Goal: Task Accomplishment & Management: Complete application form

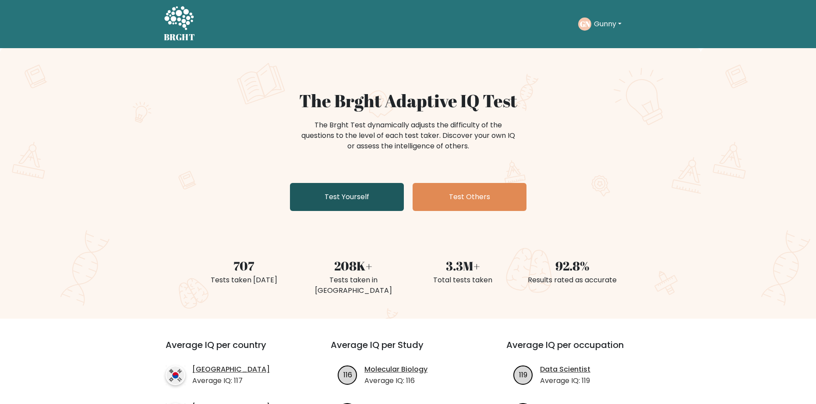
click at [332, 193] on link "Test Yourself" at bounding box center [347, 197] width 114 height 28
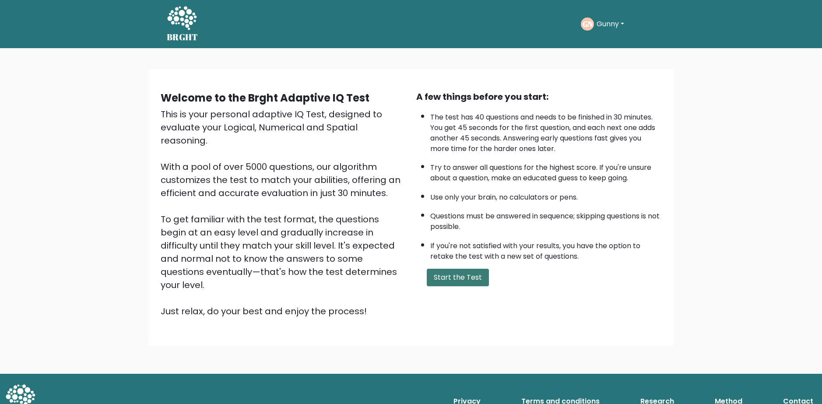
click at [445, 280] on button "Start the Test" at bounding box center [458, 278] width 62 height 18
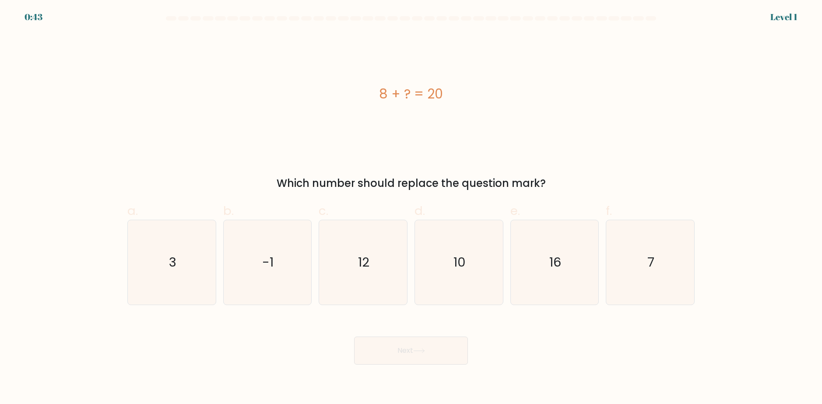
click at [433, 172] on div "8 + ? = 20 Which number should replace the question mark?" at bounding box center [411, 112] width 578 height 158
click at [361, 255] on icon "12" at bounding box center [363, 262] width 85 height 85
click at [394, 346] on button "Next" at bounding box center [411, 351] width 114 height 28
click at [376, 269] on icon "12" at bounding box center [363, 262] width 85 height 85
click at [411, 208] on input "c. 12" at bounding box center [411, 205] width 0 height 6
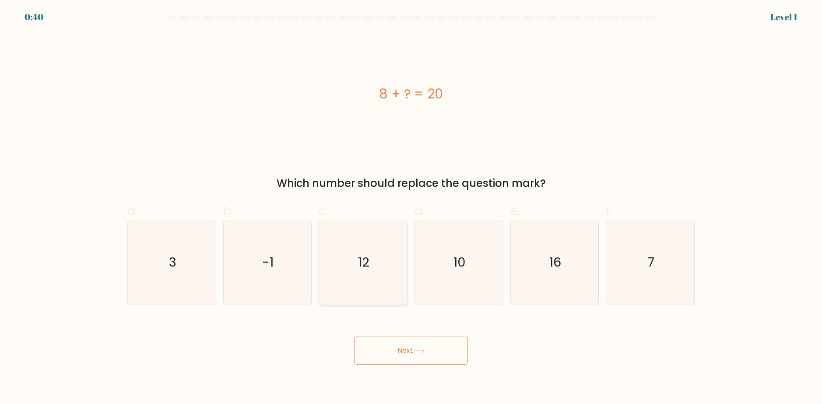
radio input "true"
click at [397, 340] on button "Next" at bounding box center [411, 351] width 114 height 28
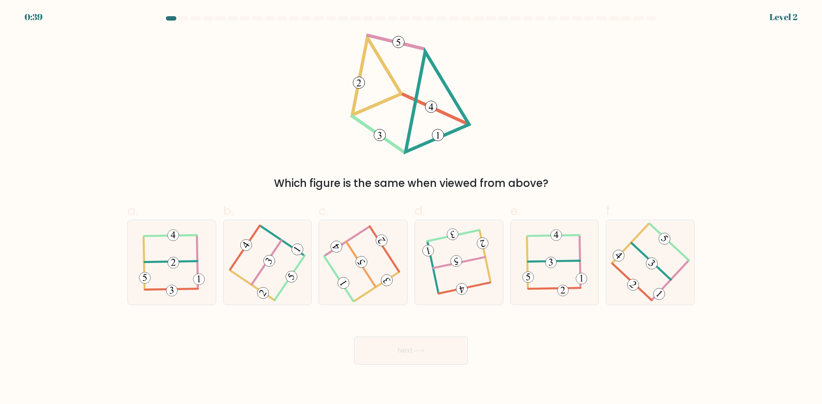
click at [401, 352] on button "Next" at bounding box center [411, 351] width 114 height 28
click at [499, 372] on body "1:23 Level 2" at bounding box center [411, 202] width 822 height 404
click at [440, 270] on icon at bounding box center [459, 262] width 67 height 67
click at [412, 208] on input "d." at bounding box center [411, 205] width 0 height 6
radio input "true"
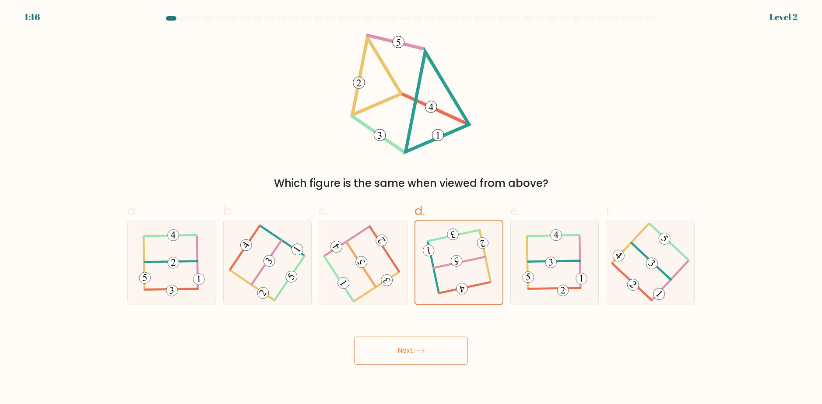
click at [433, 346] on button "Next" at bounding box center [411, 351] width 114 height 28
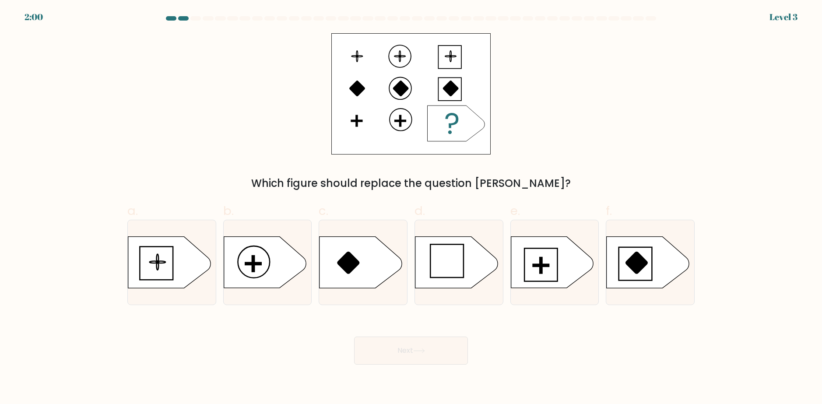
click at [533, 339] on div "Next" at bounding box center [411, 340] width 578 height 49
click at [535, 263] on icon at bounding box center [552, 262] width 82 height 51
click at [412, 208] on input "e." at bounding box center [411, 205] width 0 height 6
radio input "true"
click at [443, 357] on button "Next" at bounding box center [411, 351] width 114 height 28
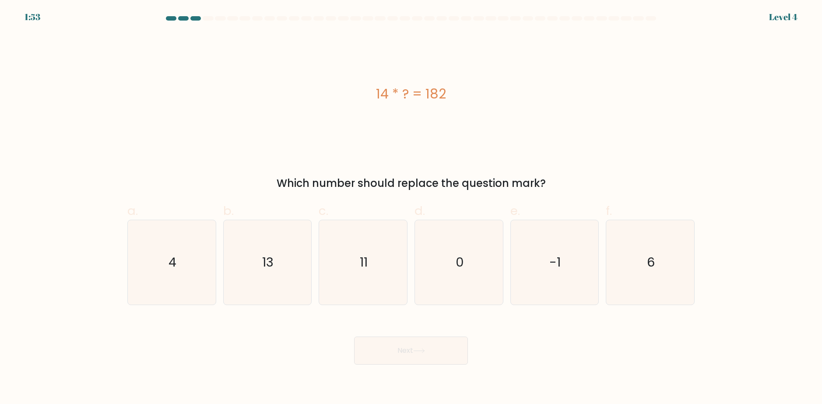
click at [556, 368] on body "1:53 Level 4 a." at bounding box center [411, 202] width 822 height 404
click at [524, 60] on div "14 * ? = 182" at bounding box center [410, 93] width 567 height 121
click at [276, 264] on icon "13" at bounding box center [267, 262] width 85 height 85
click at [411, 208] on input "b. 13" at bounding box center [411, 205] width 0 height 6
radio input "true"
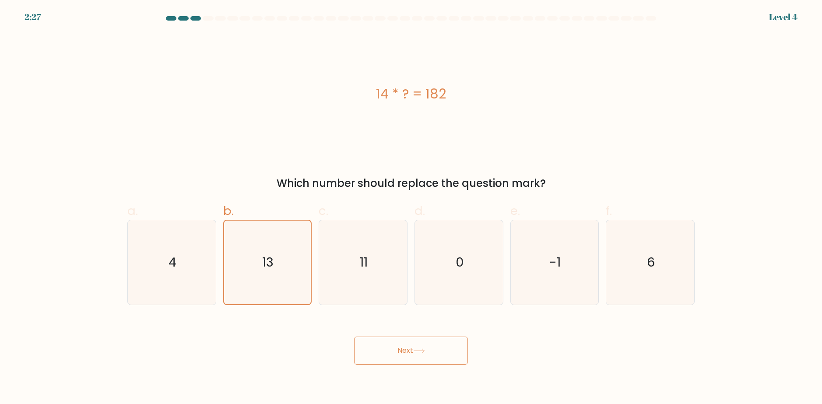
click at [377, 347] on button "Next" at bounding box center [411, 351] width 114 height 28
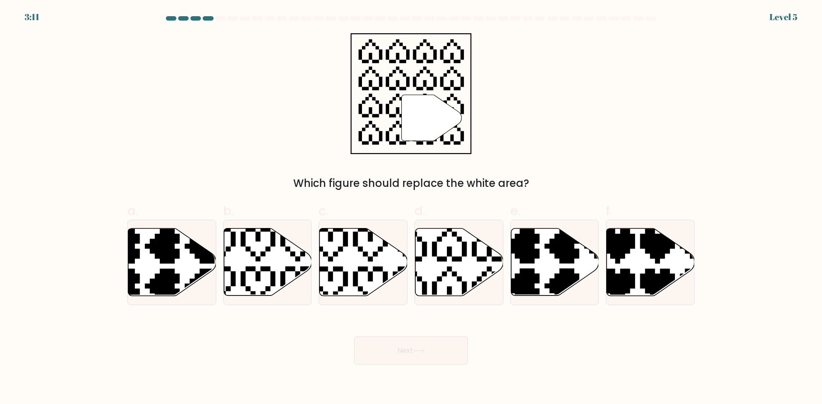
click at [519, 123] on div "" Which figure should replace the white area?" at bounding box center [411, 112] width 578 height 158
click at [472, 257] on icon at bounding box center [460, 262] width 88 height 67
click at [412, 208] on input "d." at bounding box center [411, 205] width 0 height 6
radio input "true"
click at [440, 347] on button "Next" at bounding box center [411, 351] width 114 height 28
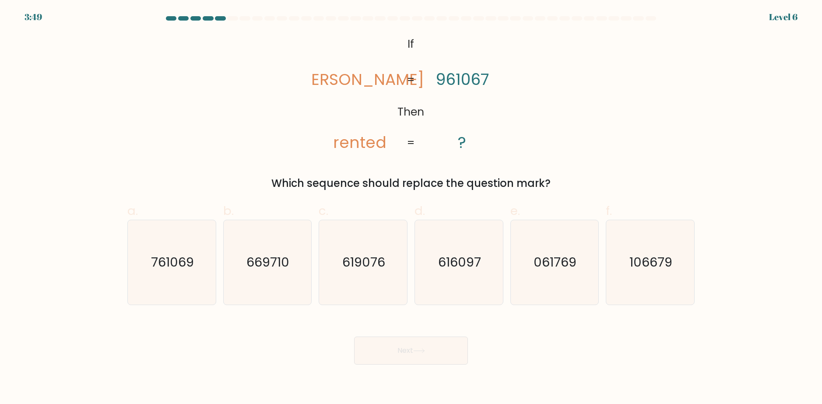
click at [512, 346] on div "Next" at bounding box center [411, 340] width 578 height 49
click at [198, 277] on icon "761069" at bounding box center [172, 262] width 85 height 85
click at [411, 208] on input "a. 761069" at bounding box center [411, 205] width 0 height 6
radio input "true"
click at [386, 342] on button "Next" at bounding box center [411, 351] width 114 height 28
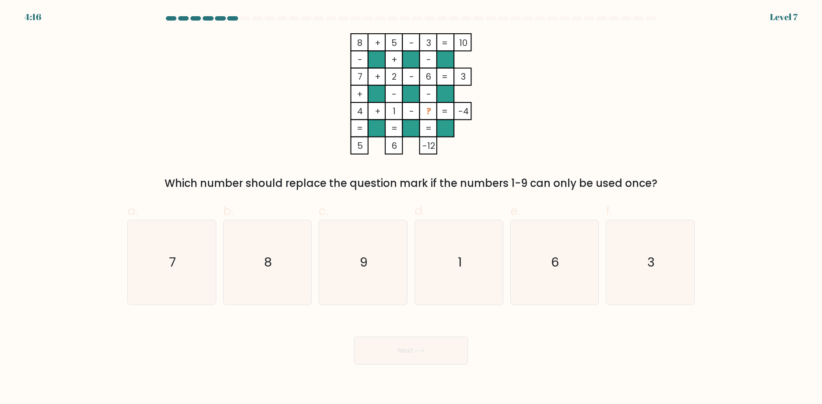
click at [577, 106] on div "8 + 5 - 3 10 - + - 7 + 2 - 6 3 + - - 4 + 1 - ? = -4 = = = = 5 6 -12 = Which num…" at bounding box center [411, 112] width 578 height 158
click at [370, 248] on icon "9" at bounding box center [363, 262] width 85 height 85
click at [411, 208] on input "c. 9" at bounding box center [411, 205] width 0 height 6
radio input "true"
click at [397, 358] on button "Next" at bounding box center [411, 351] width 114 height 28
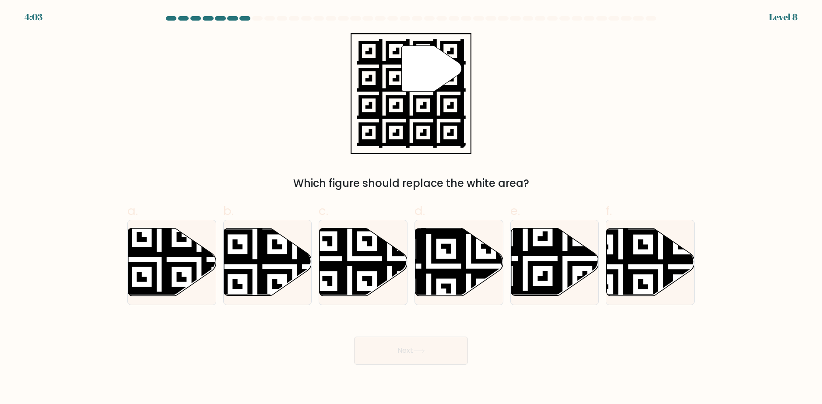
click at [604, 86] on div "" Which figure should replace the white area?" at bounding box center [411, 112] width 578 height 158
click at [562, 271] on icon at bounding box center [525, 298] width 159 height 159
click at [412, 208] on input "e." at bounding box center [411, 205] width 0 height 6
radio input "true"
click at [425, 353] on icon at bounding box center [419, 351] width 12 height 5
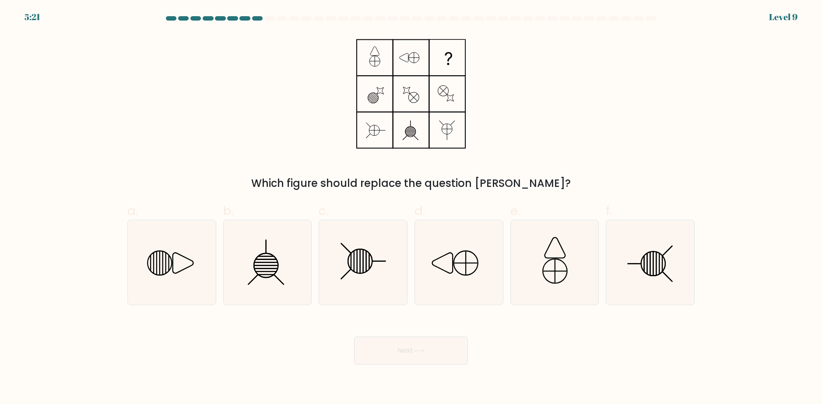
click at [546, 358] on div "Next" at bounding box center [411, 340] width 578 height 49
click at [792, 50] on form at bounding box center [411, 190] width 822 height 349
click at [683, 349] on div "Next" at bounding box center [411, 340] width 578 height 49
click at [192, 264] on icon at bounding box center [172, 262] width 85 height 85
click at [411, 208] on input "a." at bounding box center [411, 205] width 0 height 6
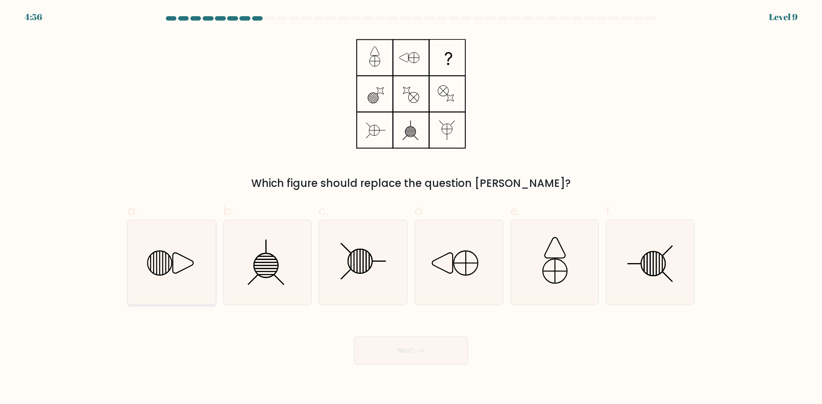
radio input "true"
click at [409, 356] on button "Next" at bounding box center [411, 351] width 114 height 28
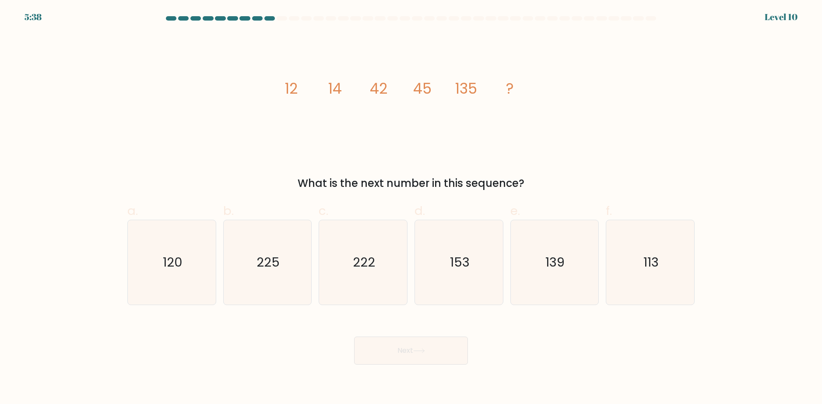
click at [527, 359] on div "Next" at bounding box center [411, 340] width 578 height 49
click at [519, 354] on div "Next" at bounding box center [411, 340] width 578 height 49
click at [557, 269] on text "139" at bounding box center [555, 263] width 19 height 18
click at [412, 208] on input "e. 139" at bounding box center [411, 205] width 0 height 6
radio input "true"
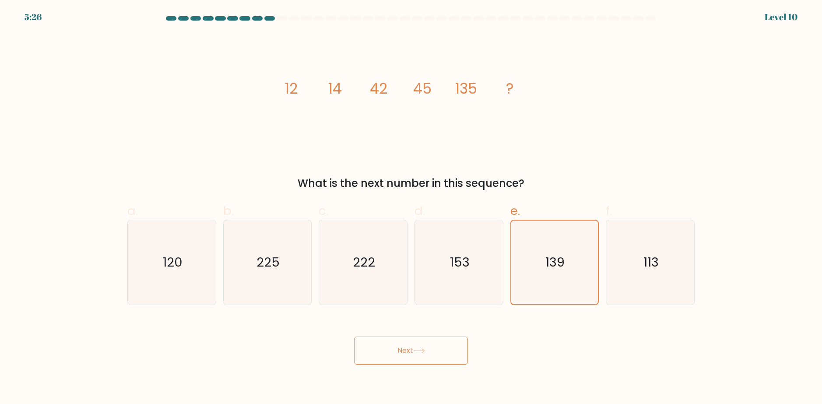
click at [456, 347] on button "Next" at bounding box center [411, 351] width 114 height 28
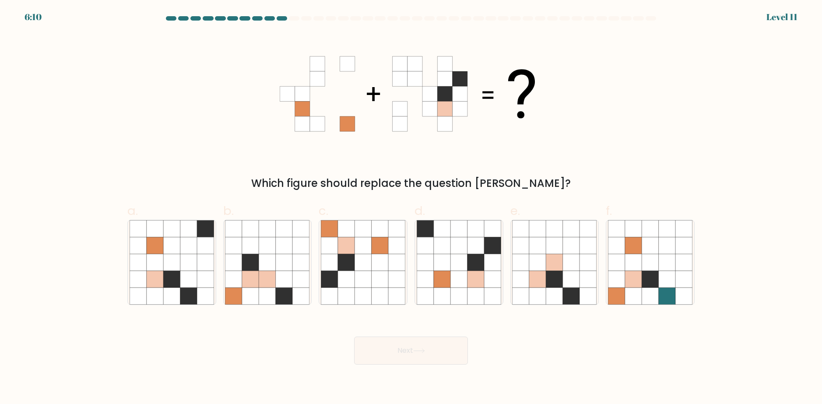
click at [523, 350] on div "Next" at bounding box center [411, 340] width 578 height 49
click at [370, 285] on icon at bounding box center [363, 279] width 17 height 17
click at [411, 208] on input "c." at bounding box center [411, 205] width 0 height 6
radio input "true"
click at [412, 352] on button "Next" at bounding box center [411, 351] width 114 height 28
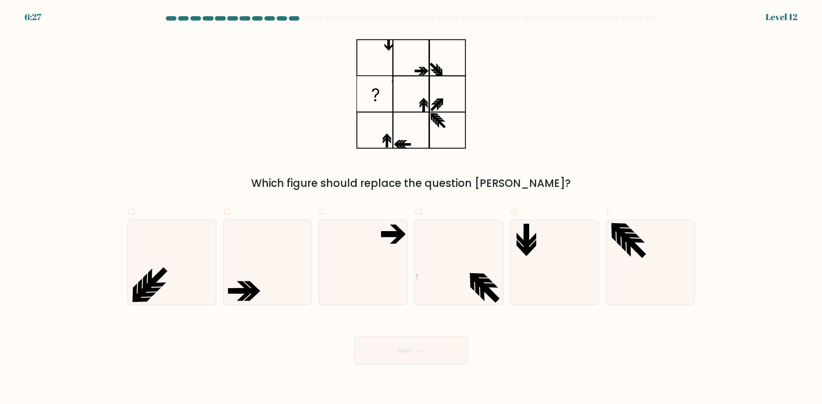
click at [441, 358] on button "Next" at bounding box center [411, 351] width 114 height 28
click at [518, 343] on div "Next" at bounding box center [411, 340] width 578 height 49
click at [338, 274] on icon at bounding box center [363, 262] width 85 height 85
click at [411, 208] on input "c." at bounding box center [411, 205] width 0 height 6
radio input "true"
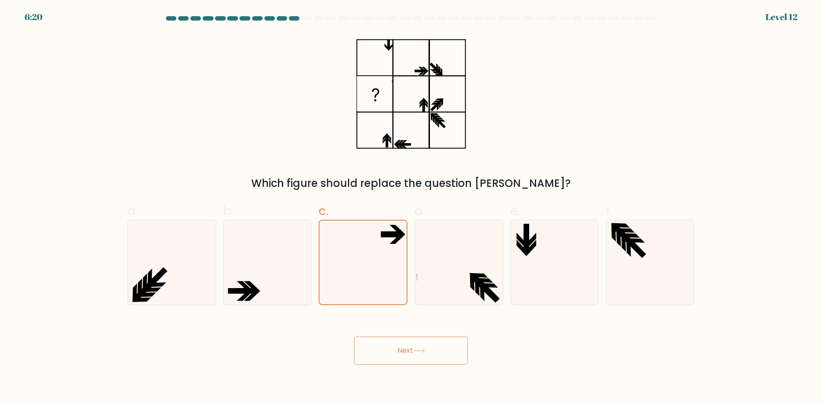
click at [384, 348] on button "Next" at bounding box center [411, 351] width 114 height 28
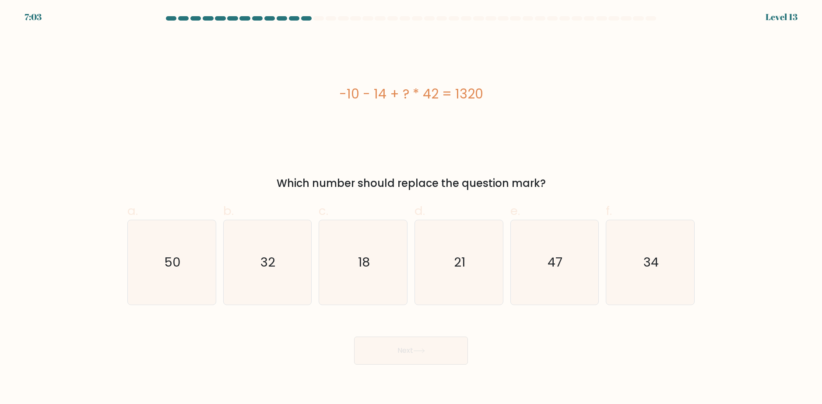
click at [566, 88] on div "-10 - 14 + ? * 42 = 1320" at bounding box center [410, 94] width 567 height 20
click at [546, 81] on div "-10 - 14 + ? * 42 = 1320" at bounding box center [410, 93] width 567 height 121
click at [544, 82] on div "-10 - 14 + ? * 42 = 1320" at bounding box center [410, 93] width 567 height 121
click at [543, 83] on div "-10 - 14 + ? * 42 = 1320" at bounding box center [410, 93] width 567 height 121
click at [446, 126] on div "-10 - 14 + ? * 42 = 1320" at bounding box center [410, 93] width 567 height 121
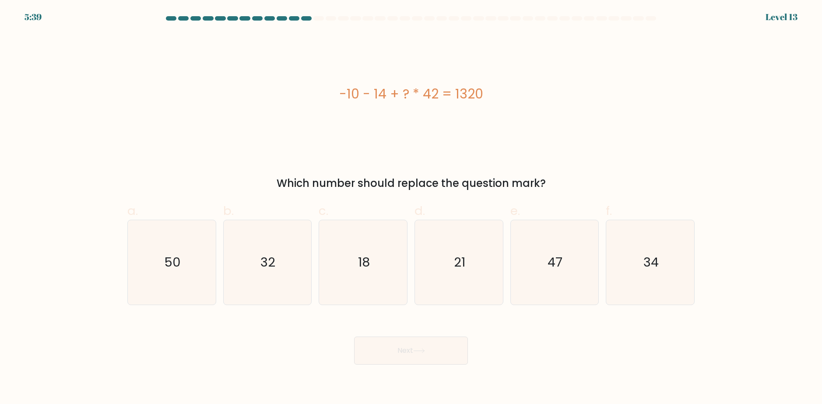
click at [468, 144] on div "-10 - 14 + ? * 42 = 1320" at bounding box center [410, 93] width 567 height 121
click at [528, 160] on div "-10 - 14 + ? * 42 = 1320 Which number should replace the question mark?" at bounding box center [411, 112] width 578 height 158
click at [820, 112] on form "a." at bounding box center [411, 190] width 822 height 349
click at [631, 278] on icon "34" at bounding box center [650, 262] width 85 height 85
click at [412, 208] on input "f. 34" at bounding box center [411, 205] width 0 height 6
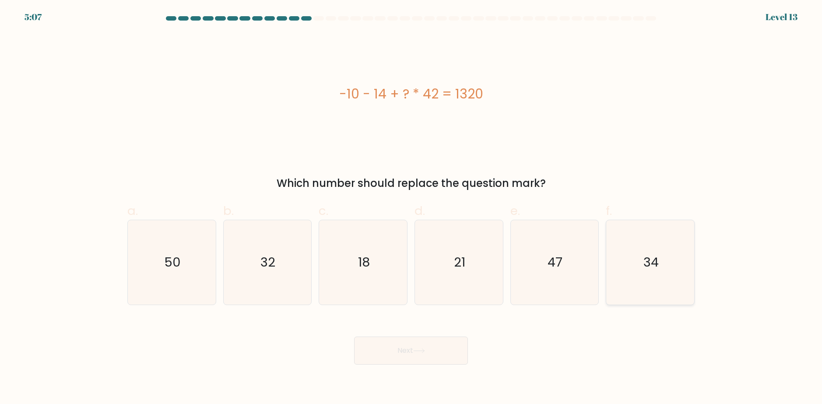
radio input "true"
click at [427, 348] on button "Next" at bounding box center [411, 351] width 114 height 28
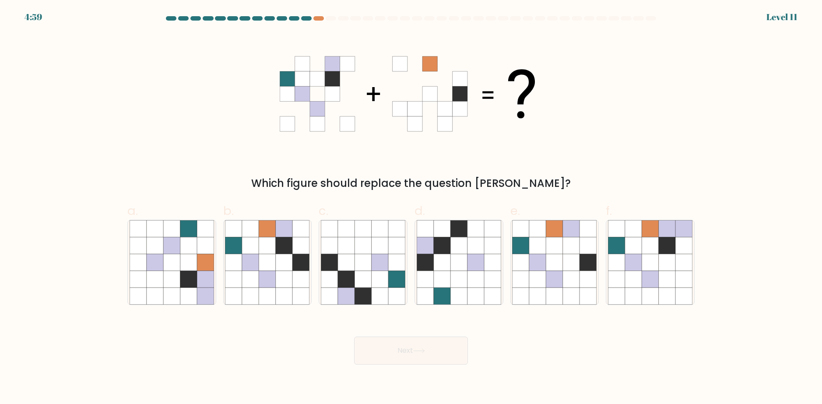
click at [534, 56] on icon at bounding box center [411, 93] width 263 height 121
click at [250, 46] on div "Which figure should replace the question [PERSON_NAME]?" at bounding box center [411, 112] width 578 height 158
click at [269, 262] on icon at bounding box center [267, 262] width 17 height 17
click at [411, 208] on input "b." at bounding box center [411, 205] width 0 height 6
radio input "true"
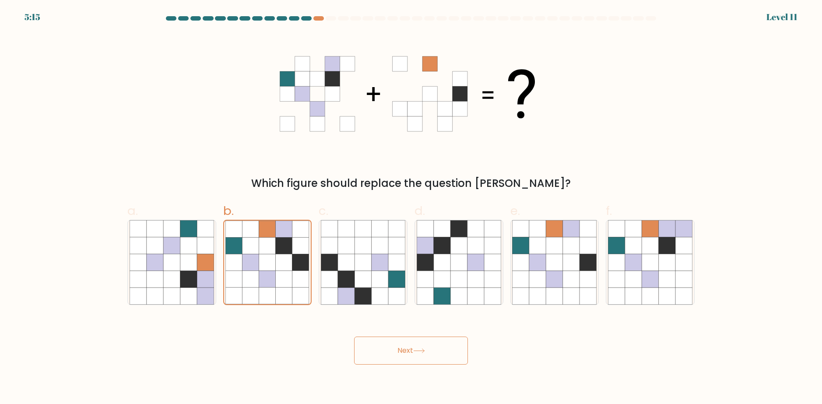
click at [381, 348] on button "Next" at bounding box center [411, 351] width 114 height 28
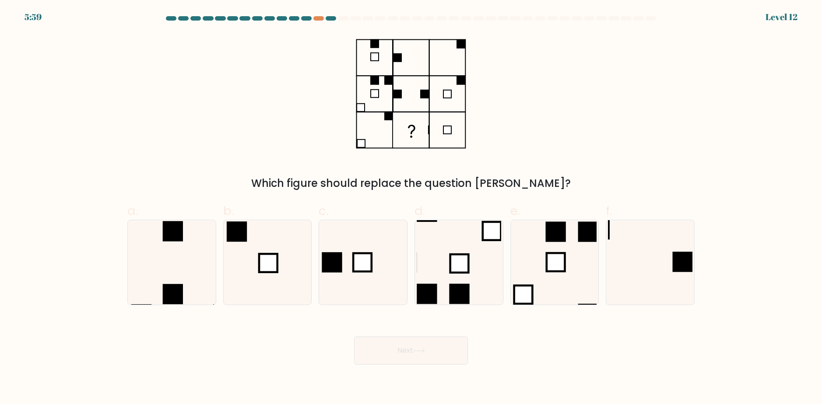
click at [542, 67] on div "Which figure should replace the question [PERSON_NAME]?" at bounding box center [411, 112] width 578 height 158
click at [634, 266] on icon at bounding box center [650, 262] width 85 height 85
click at [412, 208] on input "f." at bounding box center [411, 205] width 0 height 6
radio input "true"
click at [433, 358] on button "Next" at bounding box center [411, 351] width 114 height 28
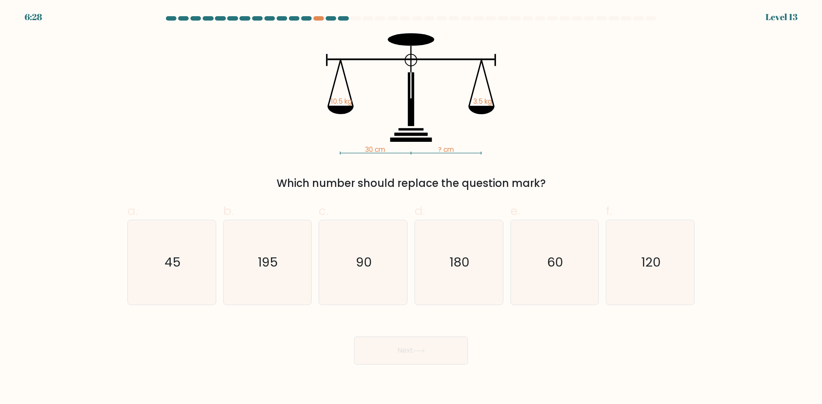
click at [542, 117] on icon "30 cm ? cm 10.5 kg 3.5 kg" at bounding box center [411, 93] width 263 height 121
click at [505, 255] on div "d. 180" at bounding box center [459, 253] width 96 height 103
click at [566, 257] on icon "60" at bounding box center [554, 262] width 85 height 85
click at [412, 208] on input "e. 60" at bounding box center [411, 205] width 0 height 6
radio input "true"
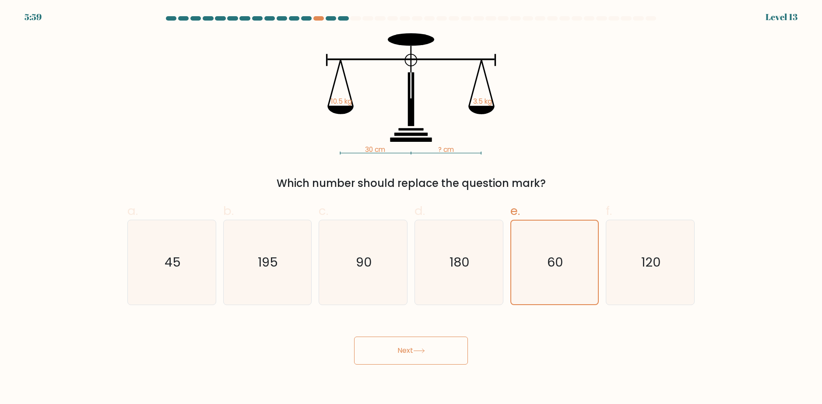
click at [408, 354] on button "Next" at bounding box center [411, 351] width 114 height 28
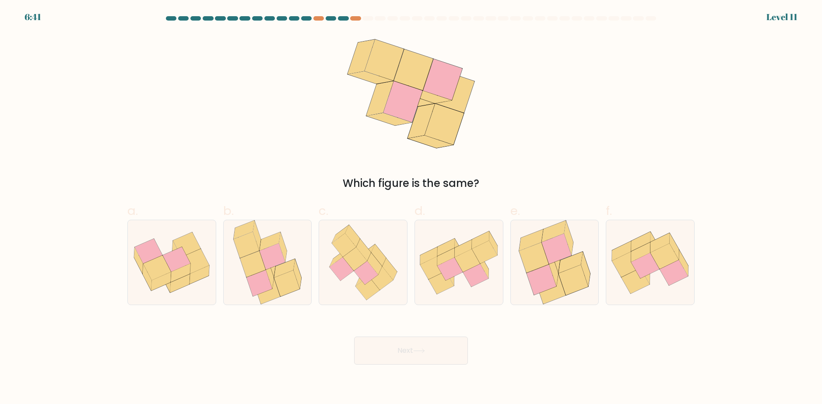
click at [515, 85] on div "Which figure is the same?" at bounding box center [411, 112] width 578 height 158
click at [365, 238] on icon at bounding box center [363, 262] width 82 height 85
click at [411, 208] on input "c." at bounding box center [411, 205] width 0 height 6
radio input "true"
click at [409, 348] on button "Next" at bounding box center [411, 351] width 114 height 28
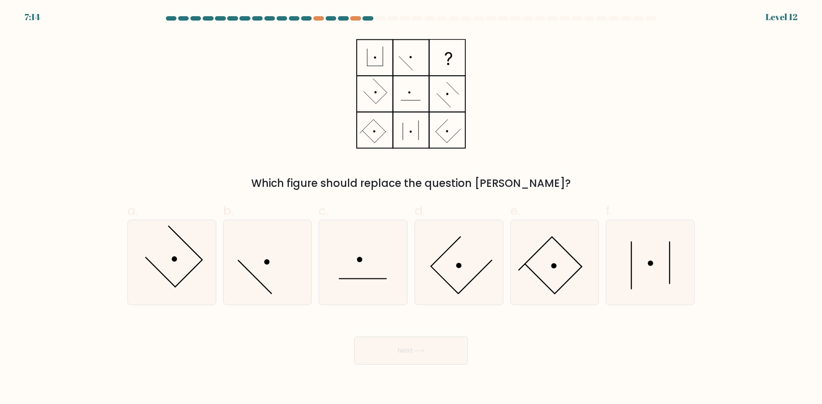
click at [510, 78] on div "Which figure should replace the question [PERSON_NAME]?" at bounding box center [411, 112] width 578 height 158
click at [532, 71] on div "Which figure should replace the question [PERSON_NAME]?" at bounding box center [411, 112] width 578 height 158
click at [657, 250] on icon at bounding box center [650, 262] width 85 height 85
click at [412, 208] on input "f." at bounding box center [411, 205] width 0 height 6
radio input "true"
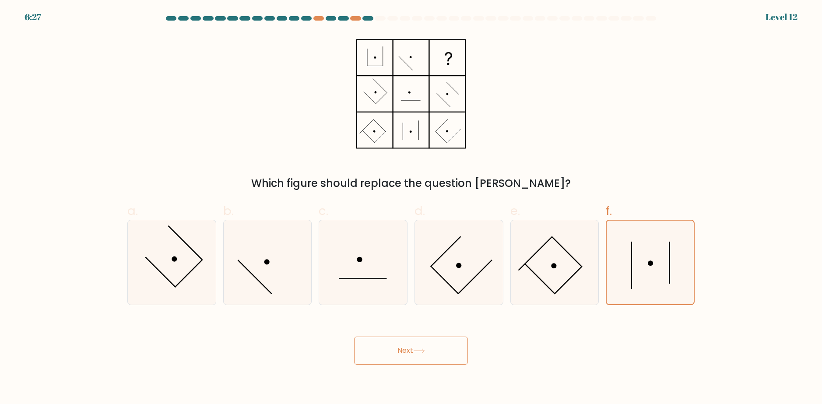
click at [425, 343] on button "Next" at bounding box center [411, 351] width 114 height 28
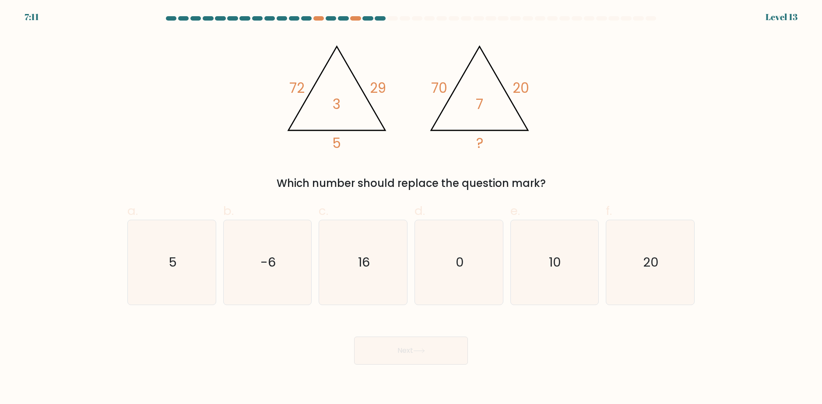
click at [530, 87] on icon "@import url('[URL][DOMAIN_NAME]); 72 29 5 3 @import url('[URL][DOMAIN_NAME]); 7…" at bounding box center [411, 93] width 263 height 121
click at [566, 84] on div "@import url('[URL][DOMAIN_NAME]); 72 29 5 3 @import url('[URL][DOMAIN_NAME]); 7…" at bounding box center [411, 112] width 578 height 158
drag, startPoint x: 537, startPoint y: 94, endPoint x: 528, endPoint y: 96, distance: 8.9
click at [528, 96] on icon "@import url('[URL][DOMAIN_NAME]); 72 29 5 3 @import url('[URL][DOMAIN_NAME]); 7…" at bounding box center [411, 93] width 263 height 121
click at [528, 97] on tspan "20" at bounding box center [521, 87] width 17 height 19
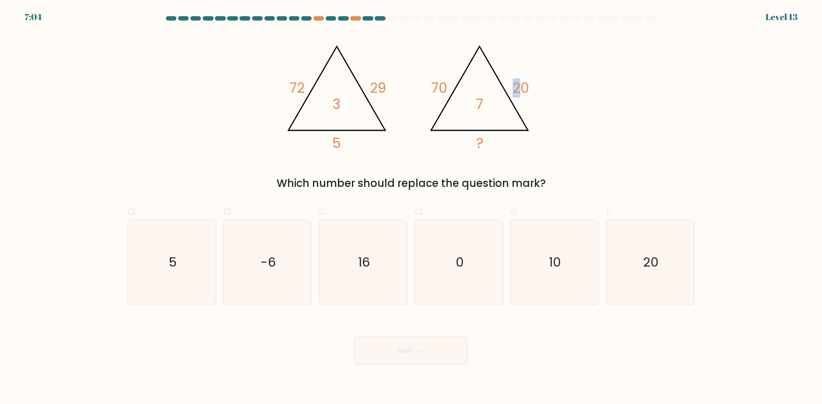
drag, startPoint x: 525, startPoint y: 96, endPoint x: 518, endPoint y: 77, distance: 20.5
click at [517, 77] on icon "@import url('[URL][DOMAIN_NAME]); 72 29 5 3 @import url('[URL][DOMAIN_NAME]); 7…" at bounding box center [411, 93] width 263 height 121
click at [530, 86] on icon "@import url('[URL][DOMAIN_NAME]); 72 29 5 3 @import url('[URL][DOMAIN_NAME]); 7…" at bounding box center [411, 93] width 263 height 121
drag, startPoint x: 530, startPoint y: 86, endPoint x: 510, endPoint y: 81, distance: 20.7
click at [510, 81] on icon "@import url('[URL][DOMAIN_NAME]); 72 29 5 3 @import url('[URL][DOMAIN_NAME]); 7…" at bounding box center [411, 93] width 263 height 121
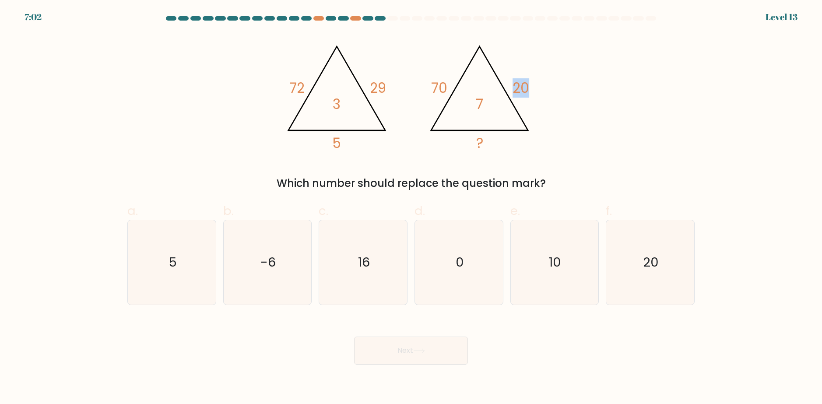
click at [547, 106] on div "@import url('[URL][DOMAIN_NAME]); 72 29 5 3 @import url('[URL][DOMAIN_NAME]); 7…" at bounding box center [411, 112] width 578 height 158
drag, startPoint x: 544, startPoint y: 104, endPoint x: 511, endPoint y: 88, distance: 37.2
click at [511, 88] on div "@import url('[URL][DOMAIN_NAME]); 72 29 5 3 @import url('[URL][DOMAIN_NAME]); 7…" at bounding box center [411, 112] width 578 height 158
click at [519, 99] on icon "@import url('[URL][DOMAIN_NAME]); 72 29 5 3 @import url('[URL][DOMAIN_NAME]); 7…" at bounding box center [411, 93] width 263 height 121
click at [361, 269] on text "16" at bounding box center [364, 263] width 12 height 18
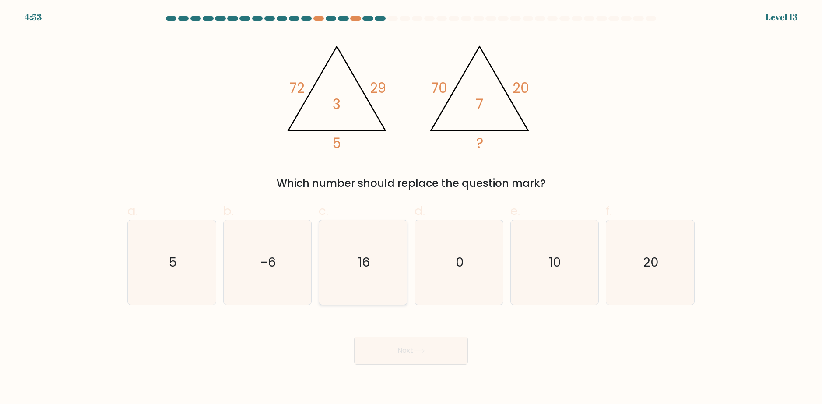
click at [411, 208] on input "c. 16" at bounding box center [411, 205] width 0 height 6
radio input "true"
click at [405, 358] on button "Next" at bounding box center [411, 351] width 114 height 28
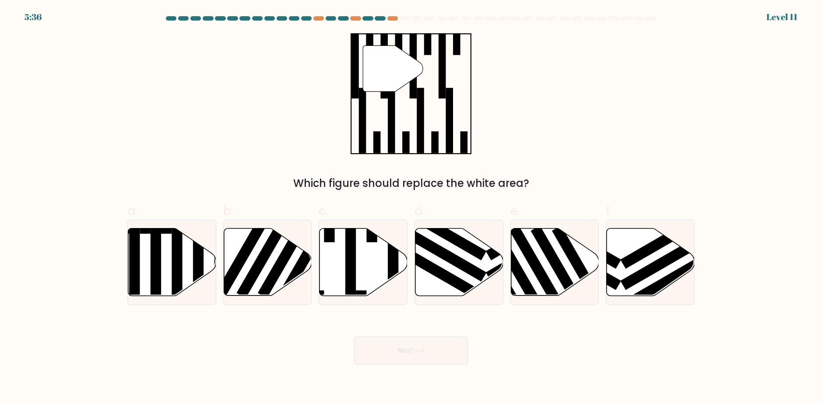
click at [564, 162] on div "" Which figure should replace the white area?" at bounding box center [411, 112] width 578 height 158
click at [362, 245] on icon at bounding box center [364, 262] width 88 height 67
click at [411, 208] on input "c." at bounding box center [411, 205] width 0 height 6
radio input "true"
click at [418, 349] on icon at bounding box center [419, 351] width 12 height 5
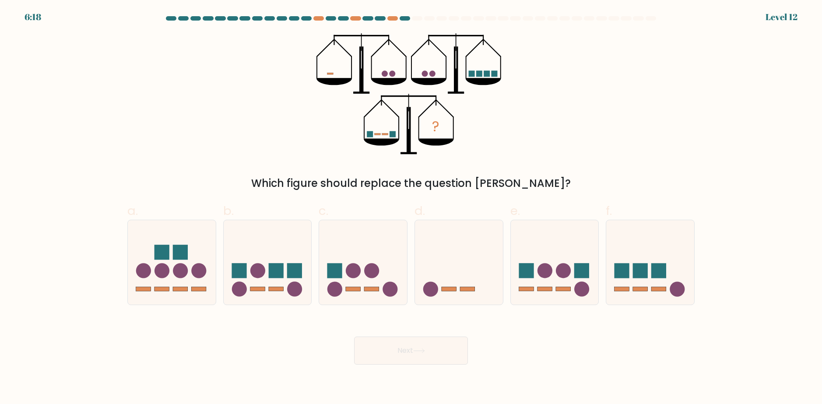
click at [550, 84] on div "? Which figure should replace the question mark?" at bounding box center [411, 112] width 578 height 158
click at [461, 294] on icon at bounding box center [459, 262] width 88 height 73
click at [412, 208] on input "d." at bounding box center [411, 205] width 0 height 6
radio input "true"
click at [419, 354] on button "Next" at bounding box center [411, 351] width 114 height 28
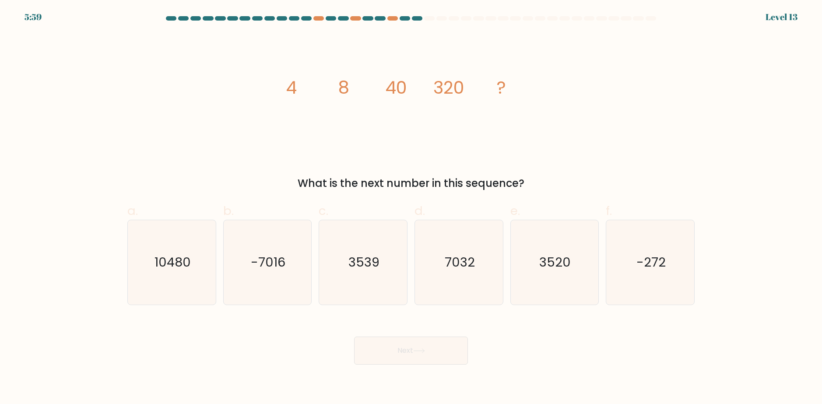
click at [567, 112] on div "image/svg+xml 4 8 40 320 ? What is the next number in this sequence?" at bounding box center [411, 112] width 578 height 158
click at [549, 116] on div "image/svg+xml 4 8 40 320 ? What is the next number in this sequence?" at bounding box center [411, 112] width 578 height 158
drag, startPoint x: 388, startPoint y: 115, endPoint x: 371, endPoint y: 89, distance: 31.3
click at [371, 89] on icon "image/svg+xml 4 8 40 320 ?" at bounding box center [411, 93] width 263 height 121
drag, startPoint x: 538, startPoint y: 135, endPoint x: 538, endPoint y: 130, distance: 4.4
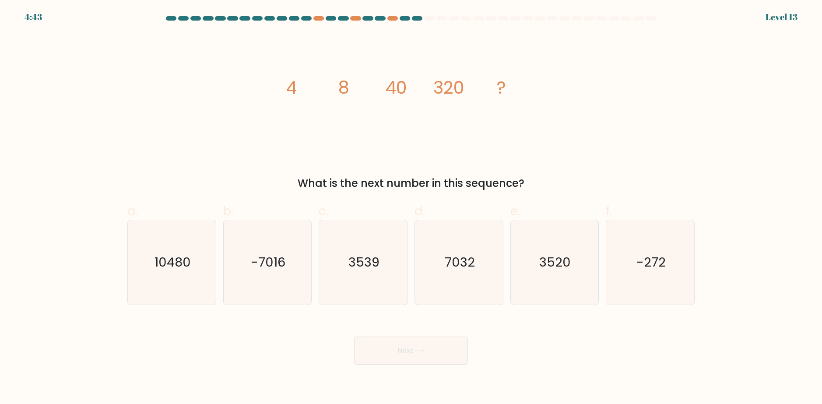
click at [538, 130] on icon "image/svg+xml 4 8 40 320 ?" at bounding box center [411, 93] width 263 height 121
click at [435, 108] on icon "image/svg+xml 4 8 40 320 ?" at bounding box center [411, 93] width 263 height 121
click at [559, 128] on div "image/svg+xml 4 8 40 320 ? What is the next number in this sequence?" at bounding box center [411, 112] width 578 height 158
click at [175, 267] on text "10480" at bounding box center [173, 263] width 36 height 18
click at [411, 208] on input "a. 10480" at bounding box center [411, 205] width 0 height 6
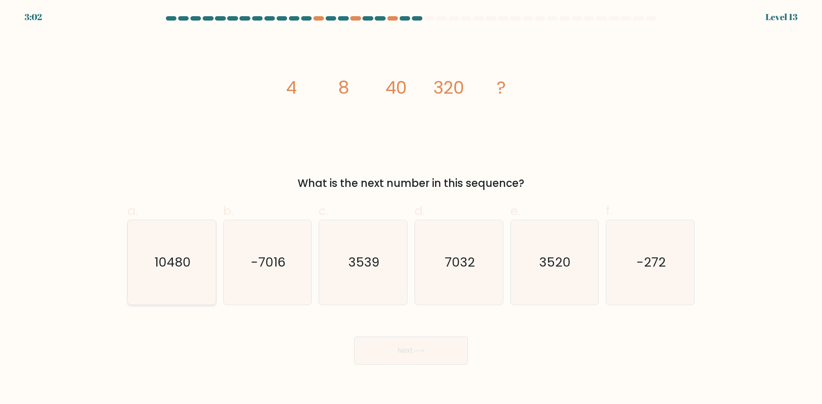
radio input "true"
click at [364, 345] on button "Next" at bounding box center [411, 351] width 114 height 28
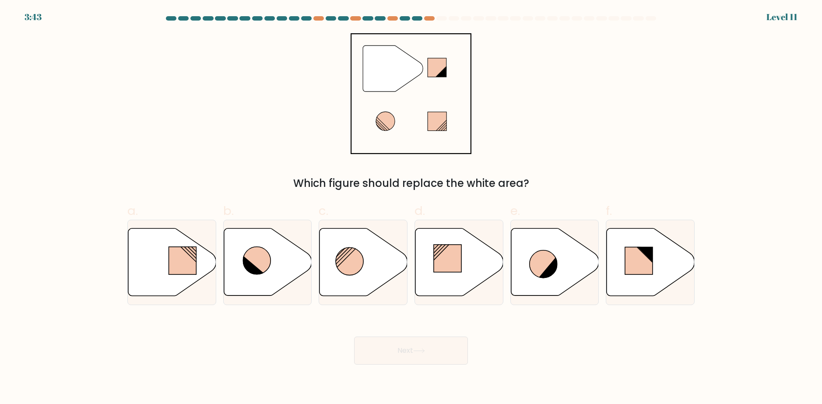
click at [542, 338] on div "Next" at bounding box center [411, 340] width 578 height 49
click at [265, 259] on icon at bounding box center [257, 261] width 28 height 28
click at [411, 208] on input "b." at bounding box center [411, 205] width 0 height 6
radio input "true"
click at [411, 348] on button "Next" at bounding box center [411, 351] width 114 height 28
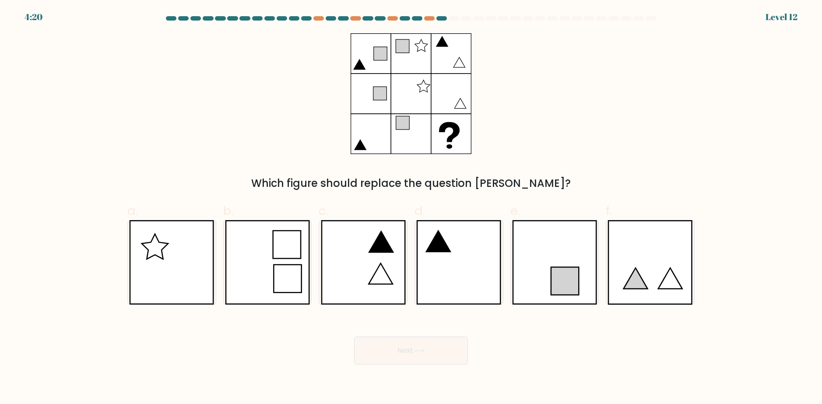
click at [641, 340] on div "Next" at bounding box center [411, 340] width 578 height 49
drag, startPoint x: 640, startPoint y: 341, endPoint x: 567, endPoint y: 347, distance: 73.8
click at [568, 348] on div "Next" at bounding box center [411, 340] width 578 height 49
click at [553, 349] on div "Next" at bounding box center [411, 340] width 578 height 49
click at [441, 232] on icon at bounding box center [458, 262] width 85 height 85
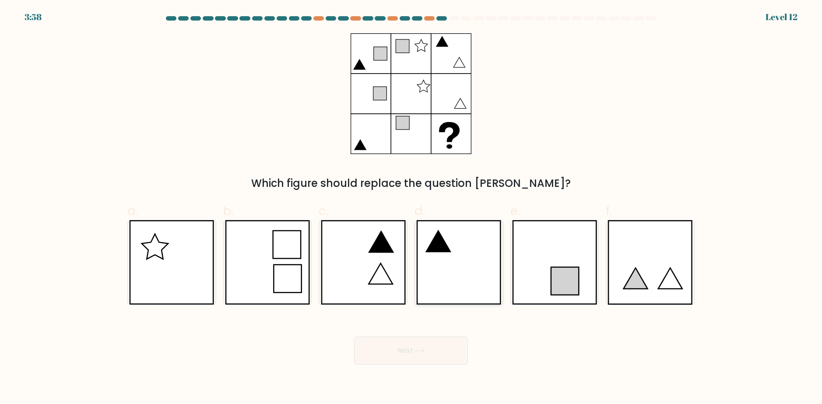
click at [412, 208] on input "d." at bounding box center [411, 205] width 0 height 6
radio input "true"
click at [422, 342] on button "Next" at bounding box center [411, 351] width 114 height 28
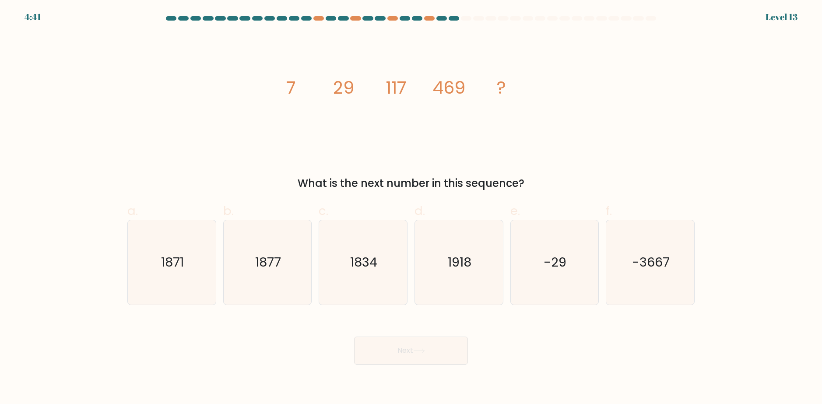
click at [532, 95] on icon "image/svg+xml 7 29 117 469 ?" at bounding box center [411, 93] width 263 height 121
drag, startPoint x: 532, startPoint y: 95, endPoint x: 533, endPoint y: 72, distance: 22.4
click at [533, 72] on icon "image/svg+xml 7 29 117 469 ?" at bounding box center [411, 93] width 263 height 121
click at [533, 73] on icon "image/svg+xml 7 29 117 469 ?" at bounding box center [411, 93] width 263 height 121
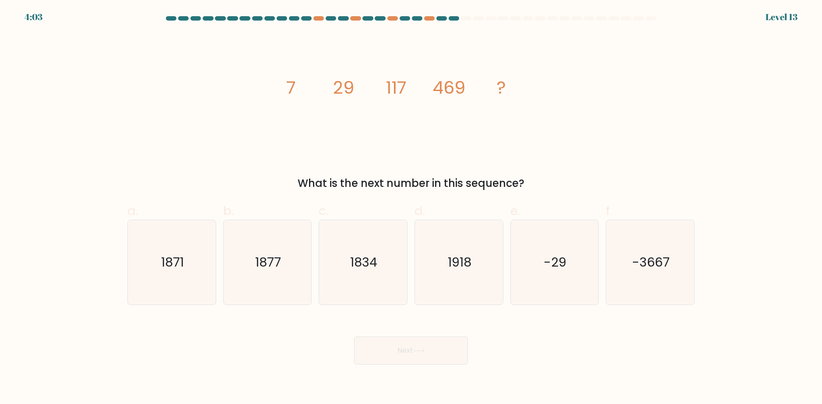
click at [528, 75] on icon "image/svg+xml 7 29 117 469 ?" at bounding box center [411, 93] width 263 height 121
drag, startPoint x: 486, startPoint y: 158, endPoint x: 522, endPoint y: 53, distance: 110.2
click at [522, 53] on div "image/svg+xml 7 29 117 469 ? What is the next number in this sequence?" at bounding box center [411, 112] width 578 height 158
click at [527, 49] on icon "image/svg+xml 7 29 117 469 ?" at bounding box center [411, 93] width 263 height 121
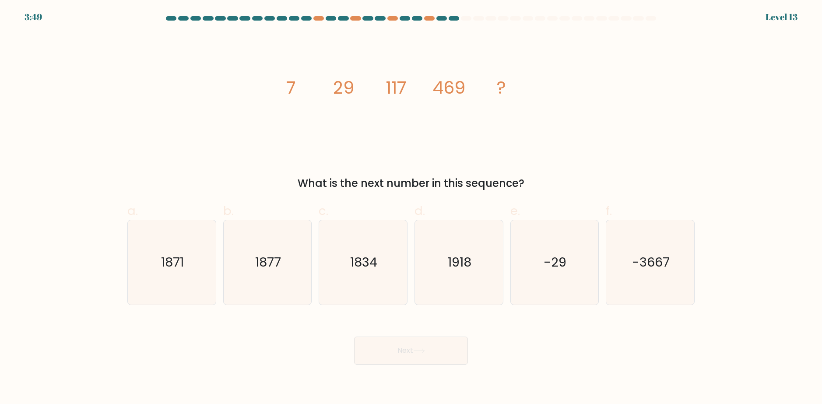
drag, startPoint x: 401, startPoint y: 147, endPoint x: 397, endPoint y: 149, distance: 4.7
click at [397, 149] on icon "image/svg+xml 7 29 117 469 ?" at bounding box center [411, 93] width 263 height 121
drag, startPoint x: 371, startPoint y: 157, endPoint x: 367, endPoint y: 162, distance: 6.3
click at [367, 162] on div "image/svg+xml 7 29 117 469 ? What is the next number in this sequence?" at bounding box center [411, 112] width 578 height 158
click at [472, 148] on icon "image/svg+xml 7 29 117 469 ?" at bounding box center [411, 93] width 263 height 121
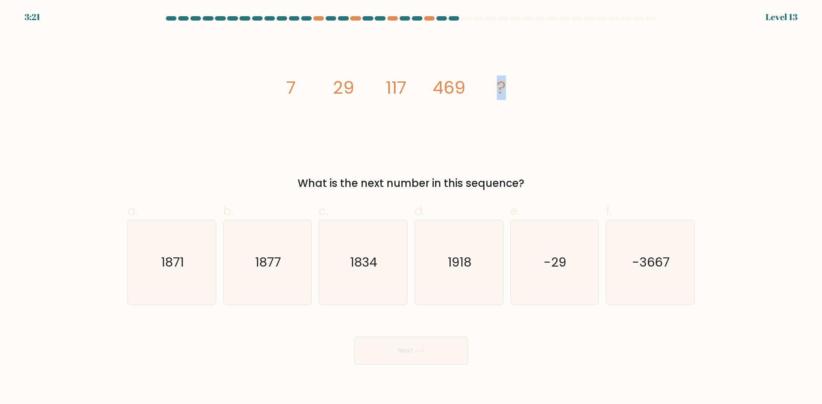
drag, startPoint x: 464, startPoint y: 153, endPoint x: 524, endPoint y: 155, distance: 60.0
click at [524, 155] on div "image/svg+xml 7 29 117 469 ? What is the next number in this sequence?" at bounding box center [411, 112] width 578 height 158
click at [522, 158] on div "image/svg+xml 7 29 117 469 ? What is the next number in this sequence?" at bounding box center [411, 112] width 578 height 158
click at [516, 156] on div "image/svg+xml 7 29 117 469 ? What is the next number in this sequence?" at bounding box center [411, 112] width 578 height 158
click at [446, 131] on icon "image/svg+xml 7 29 117 469 ?" at bounding box center [411, 93] width 263 height 121
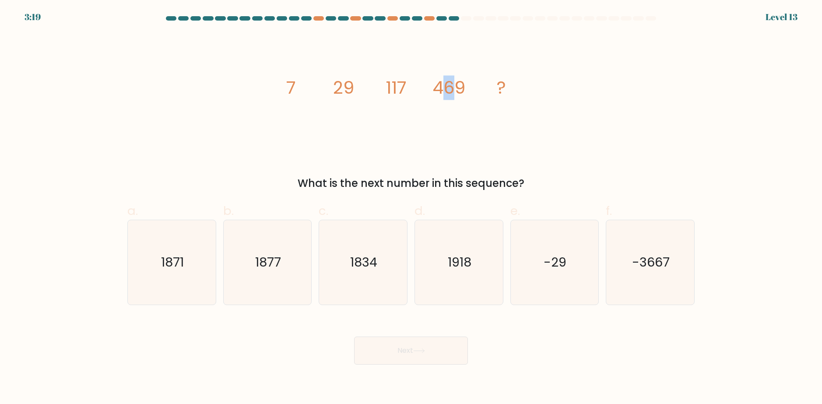
click at [443, 129] on icon "image/svg+xml 7 29 117 469 ?" at bounding box center [411, 93] width 263 height 121
click at [504, 101] on icon "image/svg+xml 7 29 117 469 ?" at bounding box center [411, 93] width 263 height 121
drag, startPoint x: 504, startPoint y: 96, endPoint x: 487, endPoint y: 88, distance: 18.8
click at [487, 88] on icon "image/svg+xml 7 29 117 469 ?" at bounding box center [411, 93] width 263 height 121
click at [490, 99] on icon "image/svg+xml 7 29 117 469 ?" at bounding box center [411, 93] width 263 height 121
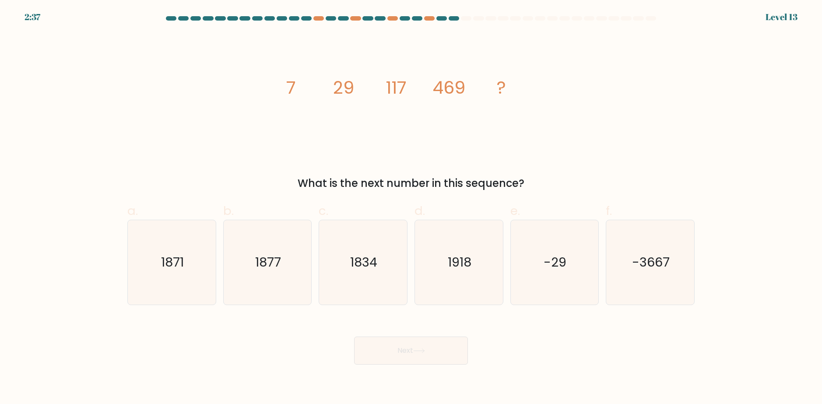
drag, startPoint x: 483, startPoint y: 97, endPoint x: 475, endPoint y: 105, distance: 10.8
click at [475, 105] on icon "image/svg+xml 7 29 117 469 ?" at bounding box center [411, 93] width 263 height 121
click at [388, 258] on icon "1834" at bounding box center [363, 262] width 85 height 85
click at [411, 208] on input "c. [DATE]" at bounding box center [411, 205] width 0 height 6
radio input "true"
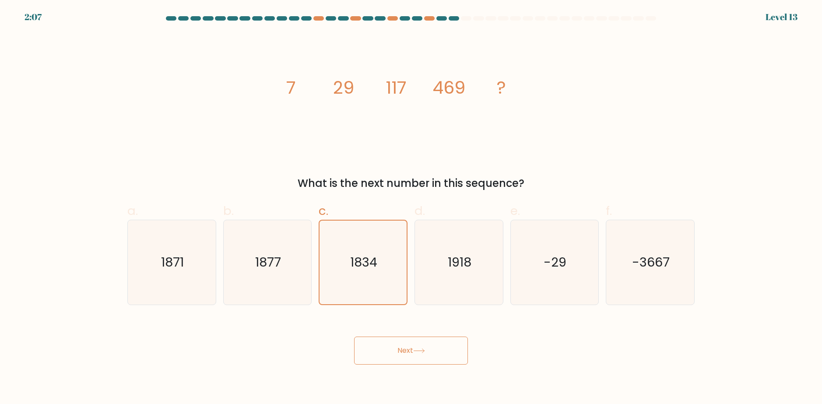
click at [369, 342] on button "Next" at bounding box center [411, 351] width 114 height 28
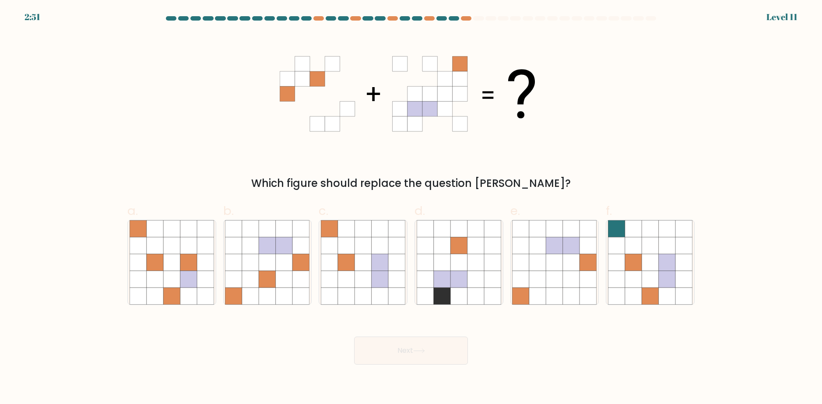
click at [385, 168] on div "Which figure should replace the question [PERSON_NAME]?" at bounding box center [411, 112] width 578 height 158
click at [282, 283] on icon at bounding box center [284, 279] width 17 height 17
click at [411, 208] on input "b." at bounding box center [411, 205] width 0 height 6
radio input "true"
click at [403, 355] on button "Next" at bounding box center [411, 351] width 114 height 28
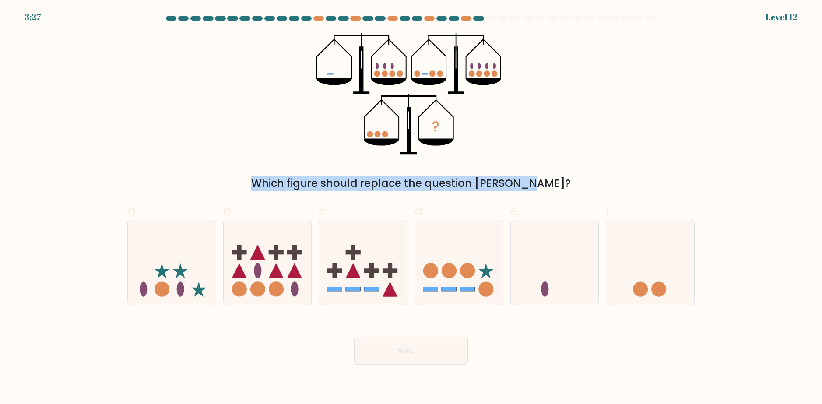
drag, startPoint x: 480, startPoint y: 176, endPoint x: 594, endPoint y: 150, distance: 116.8
click at [594, 150] on div "? Which figure should replace the question mark?" at bounding box center [411, 112] width 578 height 158
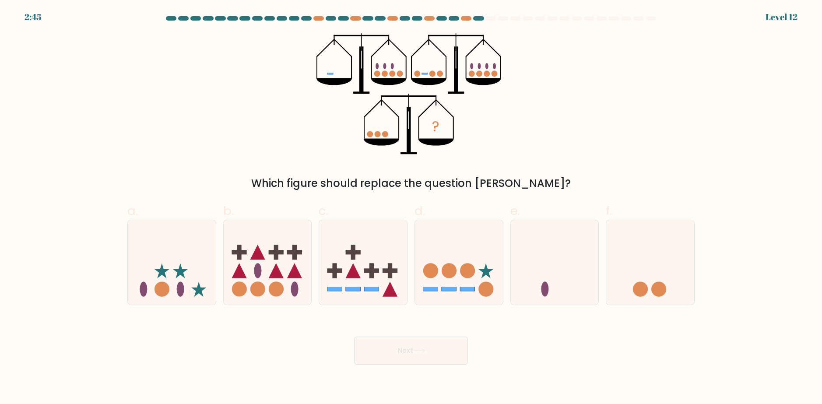
click at [481, 172] on div "? Which figure should replace the question mark?" at bounding box center [411, 112] width 578 height 158
click at [541, 277] on icon at bounding box center [555, 262] width 88 height 73
click at [412, 208] on input "e." at bounding box center [411, 205] width 0 height 6
radio input "true"
click at [427, 356] on button "Next" at bounding box center [411, 351] width 114 height 28
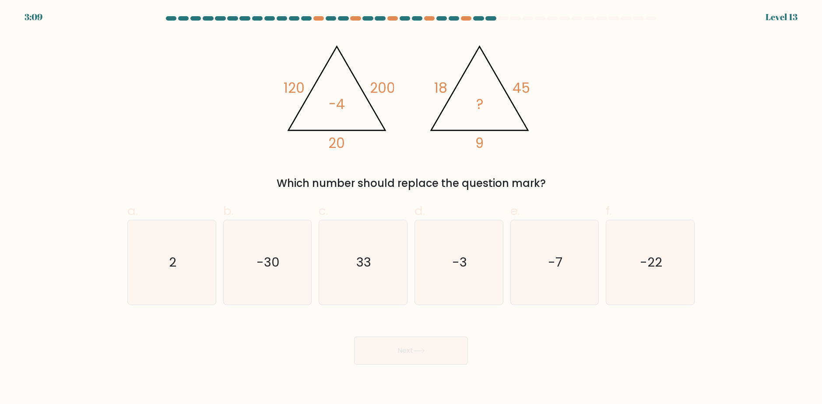
click at [560, 363] on div "Next" at bounding box center [411, 340] width 578 height 49
click at [599, 166] on div "@import url('[URL][DOMAIN_NAME]); 120 200 20 -4 @import url('[URL][DOMAIN_NAME]…" at bounding box center [411, 112] width 578 height 158
drag, startPoint x: 512, startPoint y: 32, endPoint x: 504, endPoint y: 73, distance: 41.6
click at [504, 73] on form at bounding box center [411, 190] width 822 height 349
drag, startPoint x: 510, startPoint y: 77, endPoint x: 527, endPoint y: 85, distance: 19.0
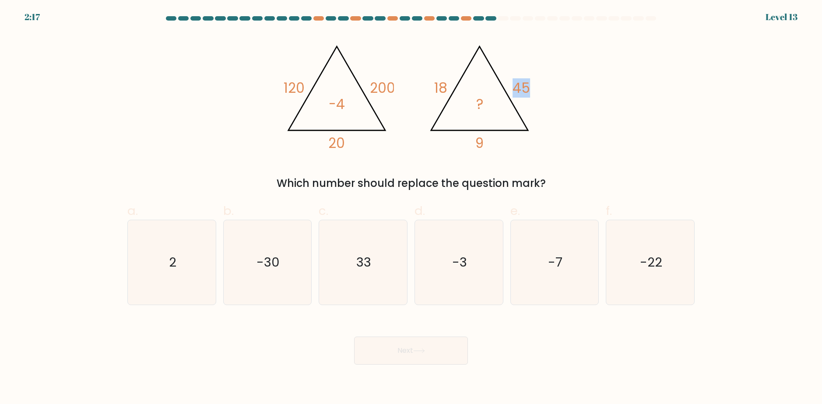
click at [527, 85] on icon "@import url('[URL][DOMAIN_NAME]); 120 200 20 -4 @import url('[URL][DOMAIN_NAME]…" at bounding box center [411, 93] width 263 height 121
click at [527, 85] on tspan "45" at bounding box center [522, 87] width 18 height 19
click at [473, 270] on icon "-3" at bounding box center [459, 262] width 85 height 85
click at [412, 208] on input "d. -3" at bounding box center [411, 205] width 0 height 6
radio input "true"
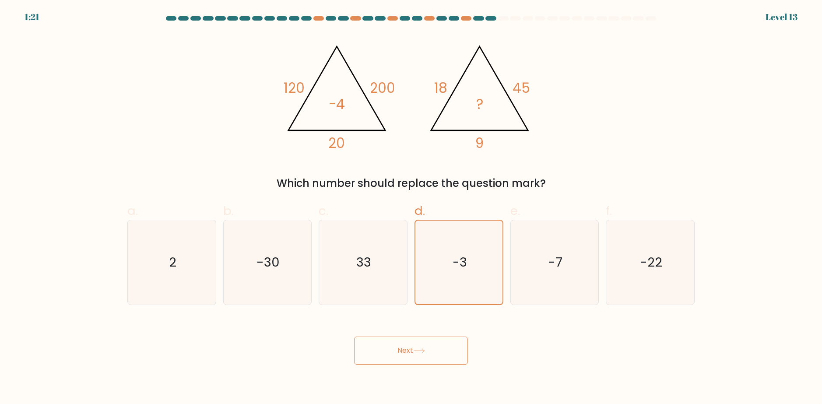
click at [423, 344] on button "Next" at bounding box center [411, 351] width 114 height 28
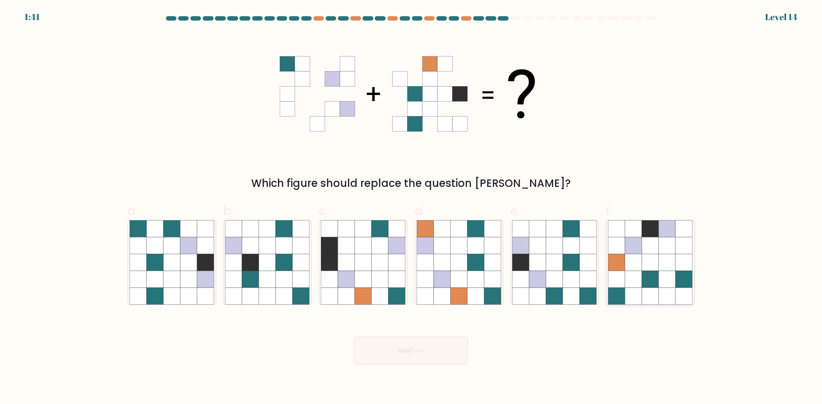
click at [663, 272] on icon at bounding box center [667, 279] width 17 height 17
click at [412, 208] on input "f." at bounding box center [411, 205] width 0 height 6
radio input "true"
click at [405, 342] on button "Next" at bounding box center [411, 351] width 114 height 28
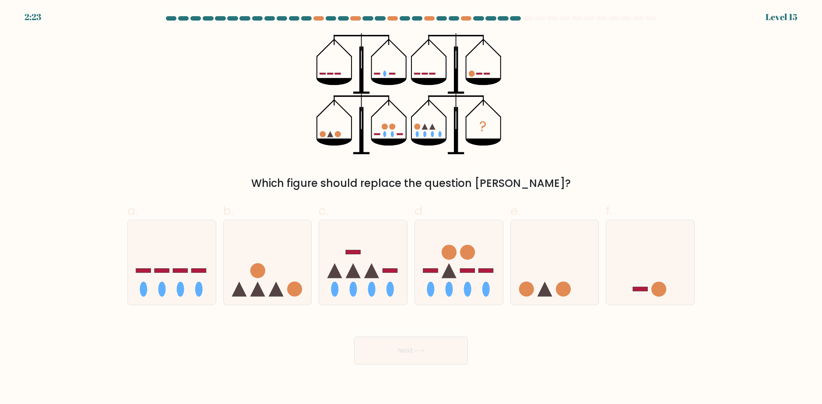
click at [454, 167] on div "? Which figure should replace the question mark?" at bounding box center [411, 112] width 578 height 158
drag, startPoint x: 523, startPoint y: 140, endPoint x: 491, endPoint y: 190, distance: 59.5
click at [520, 144] on div "? Which figure should replace the question mark?" at bounding box center [411, 112] width 578 height 158
click at [575, 82] on div "? Which figure should replace the question mark?" at bounding box center [411, 112] width 578 height 158
click at [472, 261] on icon at bounding box center [459, 262] width 88 height 73
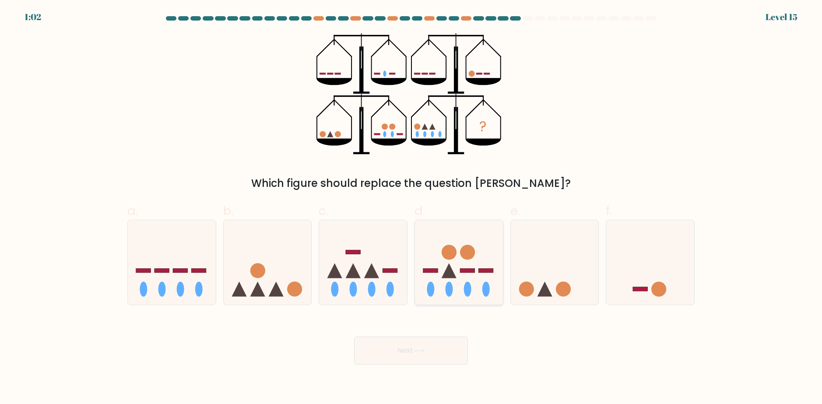
click at [412, 208] on input "d." at bounding box center [411, 205] width 0 height 6
radio input "true"
click at [408, 355] on button "Next" at bounding box center [411, 351] width 114 height 28
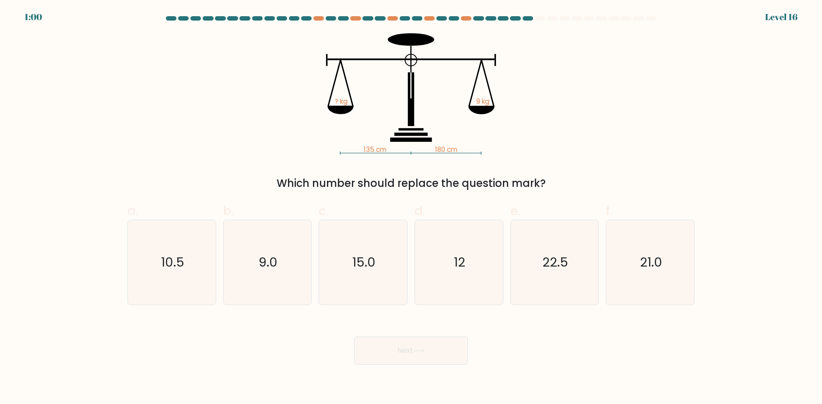
click at [669, 61] on div "135 cm 180 cm ? kg 9 kg Which number should replace the question mark?" at bounding box center [411, 112] width 578 height 158
click at [558, 127] on div "135 cm 180 cm ? kg 9 kg Which number should replace the question mark?" at bounding box center [411, 112] width 578 height 158
click at [452, 273] on icon "12" at bounding box center [459, 262] width 85 height 85
click at [412, 208] on input "d. 12" at bounding box center [411, 205] width 0 height 6
radio input "true"
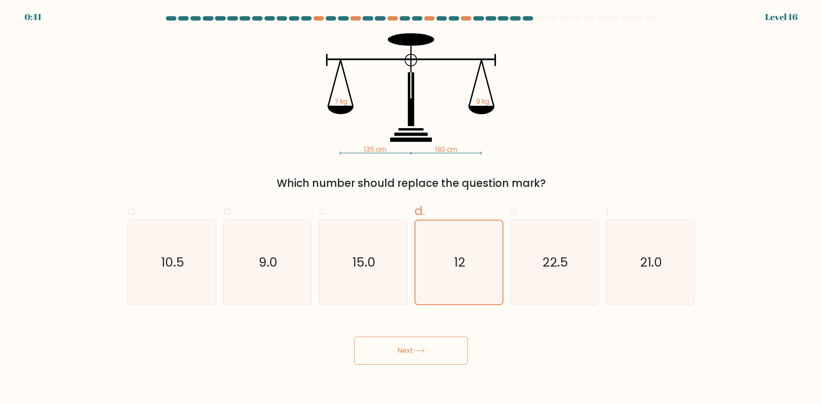
click at [425, 351] on icon at bounding box center [419, 351] width 12 height 5
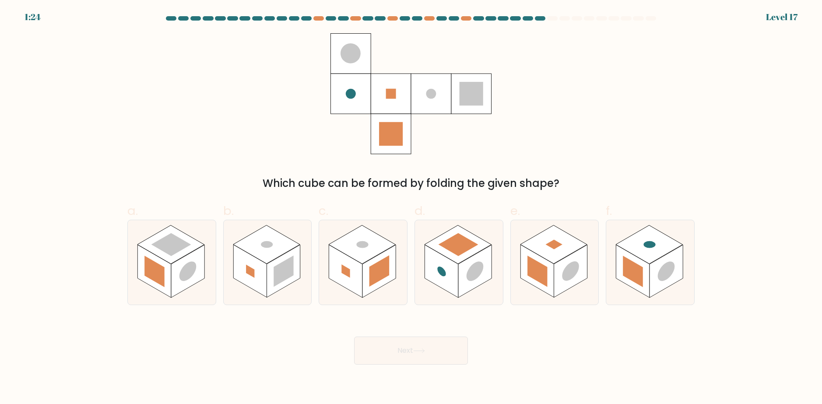
click at [403, 155] on div "Which cube can be formed by folding the given shape?" at bounding box center [411, 112] width 578 height 158
click at [350, 274] on rect at bounding box center [346, 270] width 8 height 13
click at [411, 208] on input "c." at bounding box center [411, 205] width 0 height 6
radio input "true"
click at [395, 337] on button "Next" at bounding box center [411, 351] width 114 height 28
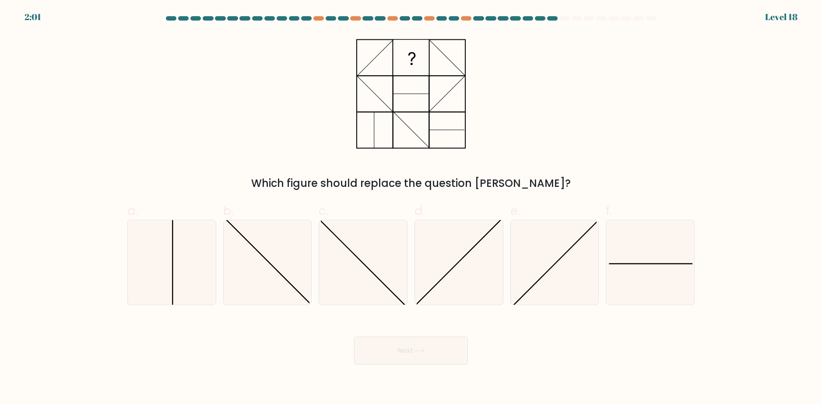
click at [535, 87] on div "Which figure should replace the question [PERSON_NAME]?" at bounding box center [411, 112] width 578 height 158
click at [559, 253] on icon at bounding box center [554, 262] width 85 height 85
click at [412, 208] on input "e." at bounding box center [411, 205] width 0 height 6
radio input "true"
click at [408, 347] on button "Next" at bounding box center [411, 351] width 114 height 28
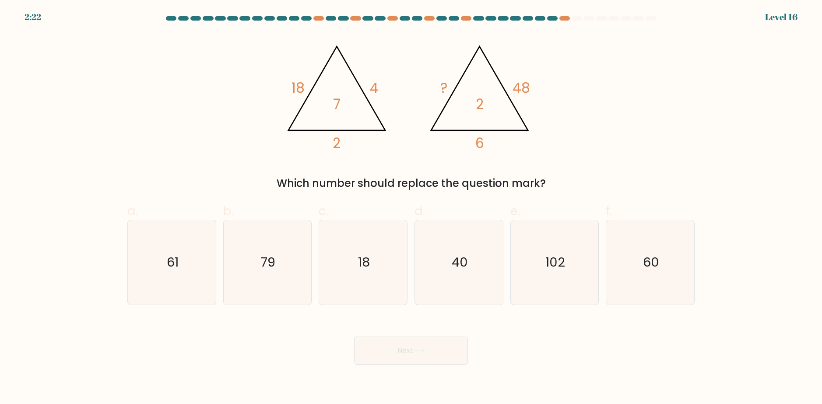
click at [586, 179] on div "Which number should replace the question mark?" at bounding box center [411, 184] width 557 height 16
drag, startPoint x: 594, startPoint y: 171, endPoint x: 588, endPoint y: 171, distance: 5.7
click at [593, 171] on div "@import url('[URL][DOMAIN_NAME]); 18 4 2 7 @import url('[URL][DOMAIN_NAME]); ? …" at bounding box center [411, 112] width 578 height 158
click at [566, 119] on div "@import url('[URL][DOMAIN_NAME]); 18 4 2 7 @import url('[URL][DOMAIN_NAME]); ? …" at bounding box center [411, 112] width 578 height 158
drag, startPoint x: 539, startPoint y: 127, endPoint x: 607, endPoint y: 129, distance: 68.8
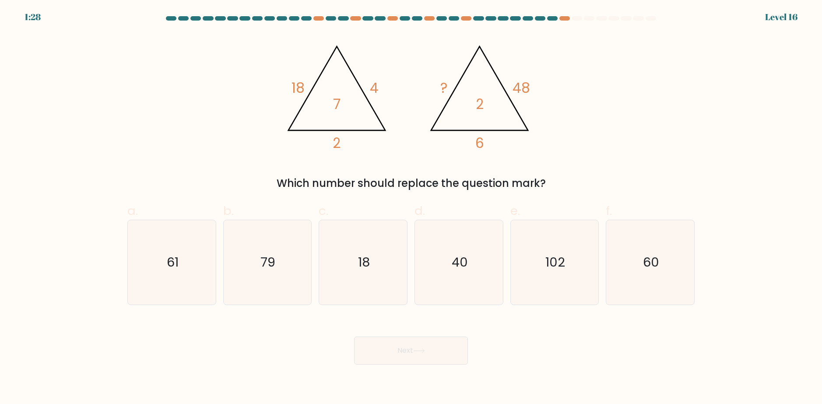
click at [607, 129] on div "@import url('[URL][DOMAIN_NAME]); 18 4 2 7 @import url('[URL][DOMAIN_NAME]); ? …" at bounding box center [411, 112] width 578 height 158
click at [607, 127] on div "@import url('[URL][DOMAIN_NAME]); 18 4 2 7 @import url('[URL][DOMAIN_NAME]); ? …" at bounding box center [411, 112] width 578 height 158
click at [588, 84] on div "@import url('[URL][DOMAIN_NAME]); 18 4 2 7 @import url('[URL][DOMAIN_NAME]); ? …" at bounding box center [411, 112] width 578 height 158
click at [367, 282] on icon "18" at bounding box center [363, 262] width 85 height 85
click at [411, 208] on input "c. 18" at bounding box center [411, 205] width 0 height 6
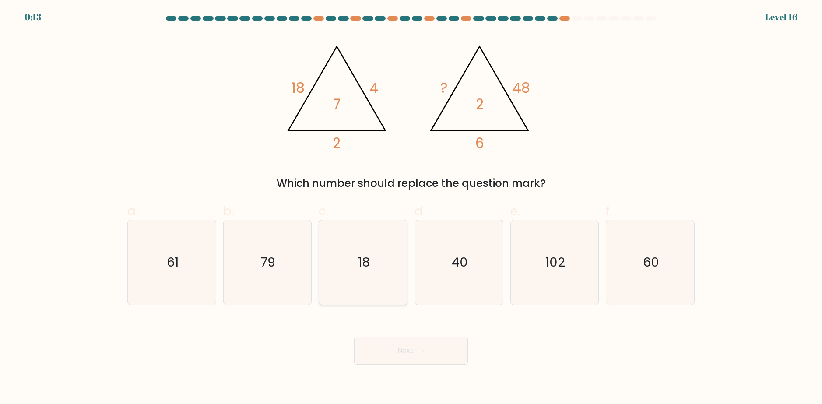
radio input "true"
click at [436, 345] on button "Next" at bounding box center [411, 351] width 114 height 28
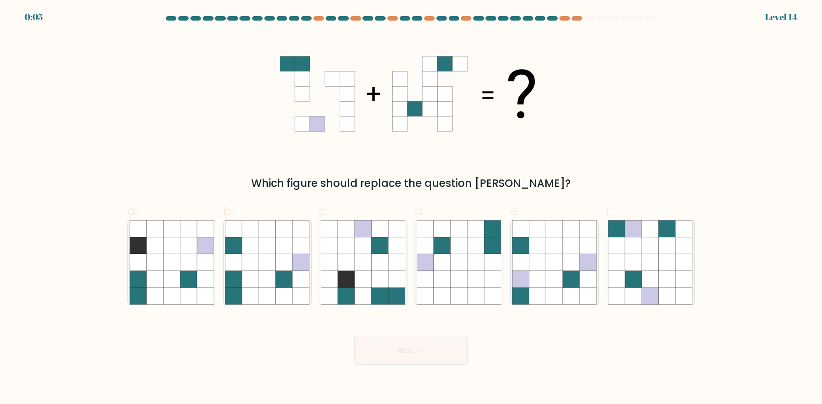
click at [516, 107] on icon at bounding box center [411, 93] width 263 height 121
click at [279, 282] on icon at bounding box center [284, 279] width 17 height 17
click at [411, 208] on input "b." at bounding box center [411, 205] width 0 height 6
radio input "true"
click at [381, 350] on button "Next" at bounding box center [411, 351] width 114 height 28
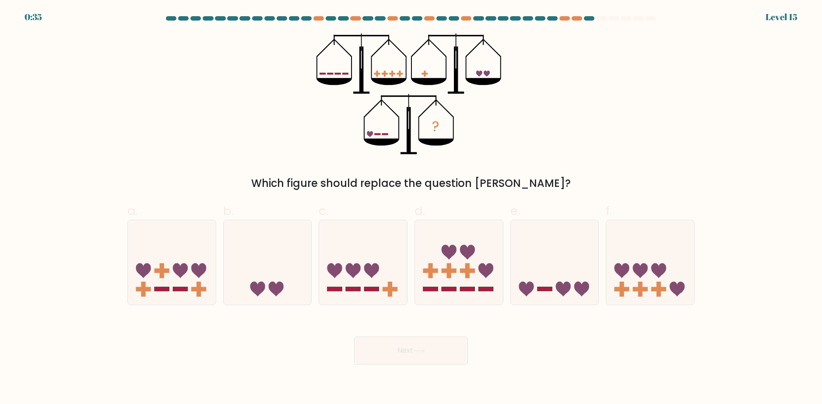
click at [476, 135] on icon "?" at bounding box center [412, 93] width 190 height 121
click at [294, 279] on icon at bounding box center [268, 262] width 88 height 73
click at [411, 208] on input "b." at bounding box center [411, 205] width 0 height 6
radio input "true"
click at [376, 344] on button "Next" at bounding box center [411, 351] width 114 height 28
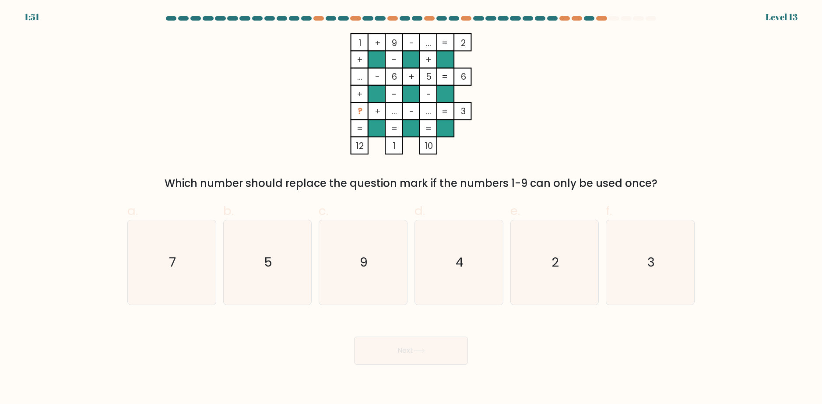
click at [416, 99] on rect at bounding box center [410, 93] width 17 height 17
click at [623, 260] on icon "3" at bounding box center [650, 262] width 85 height 85
click at [412, 208] on input "f. 3" at bounding box center [411, 205] width 0 height 6
radio input "true"
click at [458, 345] on button "Next" at bounding box center [411, 351] width 114 height 28
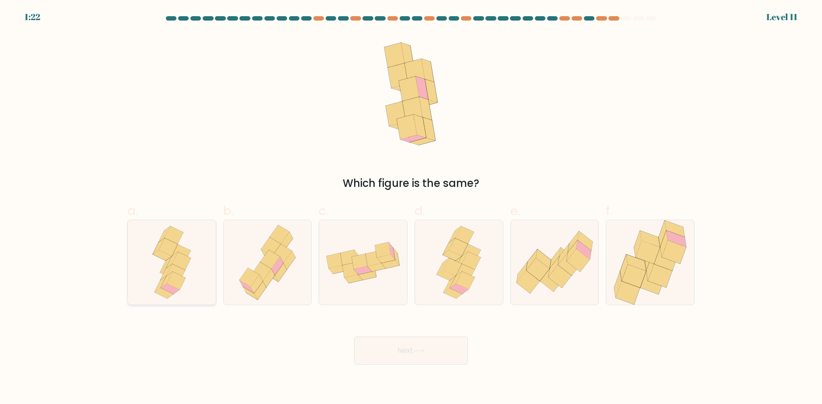
click at [183, 268] on icon at bounding box center [181, 261] width 19 height 18
click at [411, 208] on input "a." at bounding box center [411, 205] width 0 height 6
radio input "true"
click at [275, 273] on icon at bounding box center [277, 266] width 12 height 18
click at [411, 208] on input "b." at bounding box center [411, 205] width 0 height 6
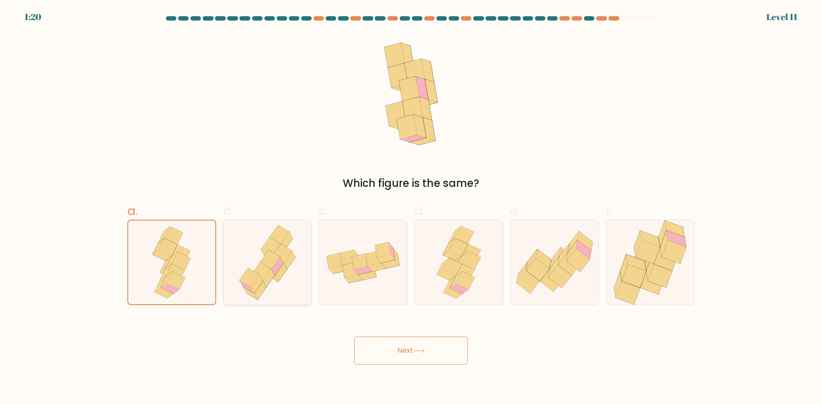
radio input "true"
click at [335, 270] on icon at bounding box center [338, 269] width 18 height 8
click at [411, 208] on input "c." at bounding box center [411, 205] width 0 height 6
radio input "true"
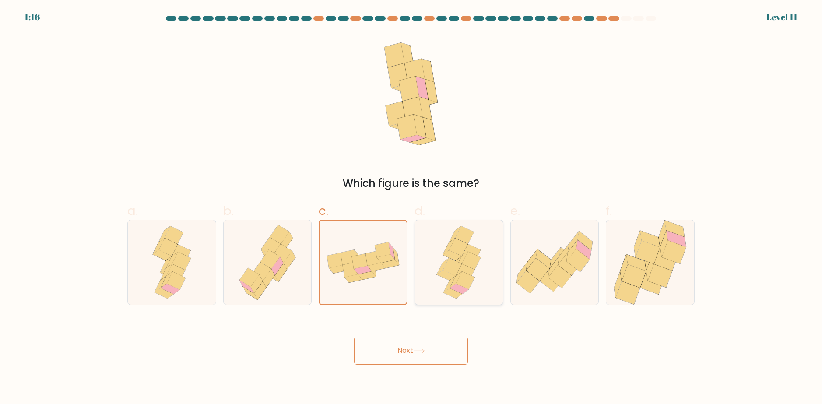
click at [431, 276] on div at bounding box center [459, 262] width 89 height 85
click at [412, 208] on input "d." at bounding box center [411, 205] width 0 height 6
radio input "true"
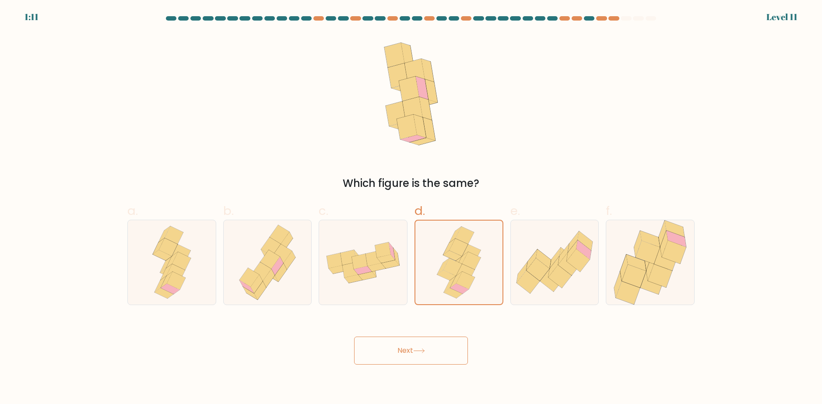
click at [441, 342] on button "Next" at bounding box center [411, 351] width 114 height 28
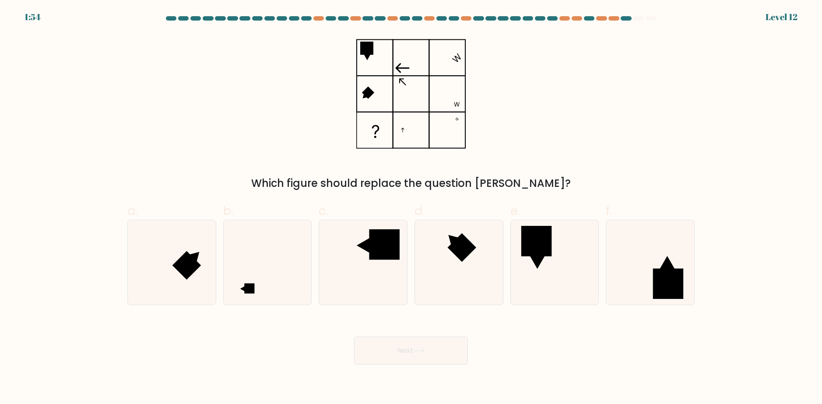
click at [537, 95] on div "Which figure should replace the question [PERSON_NAME]?" at bounding box center [411, 112] width 578 height 158
click at [374, 262] on icon at bounding box center [363, 262] width 85 height 85
click at [411, 208] on input "c." at bounding box center [411, 205] width 0 height 6
radio input "true"
click at [407, 358] on button "Next" at bounding box center [411, 351] width 114 height 28
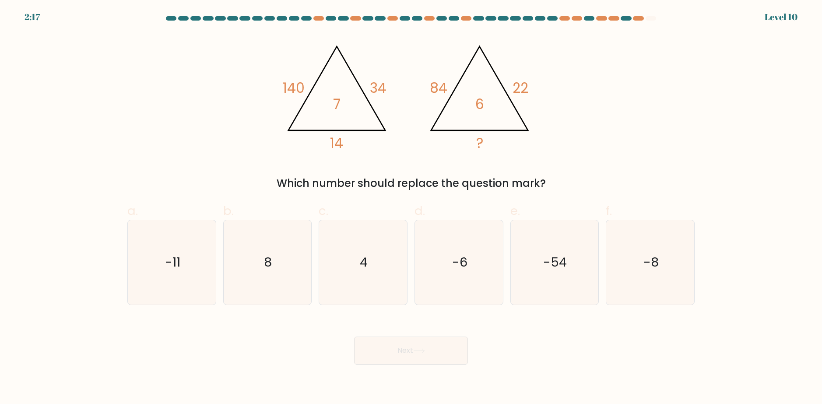
click at [462, 131] on icon "@import url('[URL][DOMAIN_NAME]); 140 34 14 7 @import url('[URL][DOMAIN_NAME]);…" at bounding box center [411, 93] width 263 height 121
drag, startPoint x: 451, startPoint y: 135, endPoint x: 489, endPoint y: 129, distance: 38.6
click at [489, 129] on icon "@import url('[URL][DOMAIN_NAME]); 140 34 14 7 @import url('[URL][DOMAIN_NAME]);…" at bounding box center [411, 93] width 263 height 121
drag, startPoint x: 566, startPoint y: 167, endPoint x: 559, endPoint y: 189, distance: 22.9
click at [560, 188] on div "@import url('[URL][DOMAIN_NAME]); 140 34 14 7 @import url('[URL][DOMAIN_NAME]);…" at bounding box center [411, 112] width 578 height 158
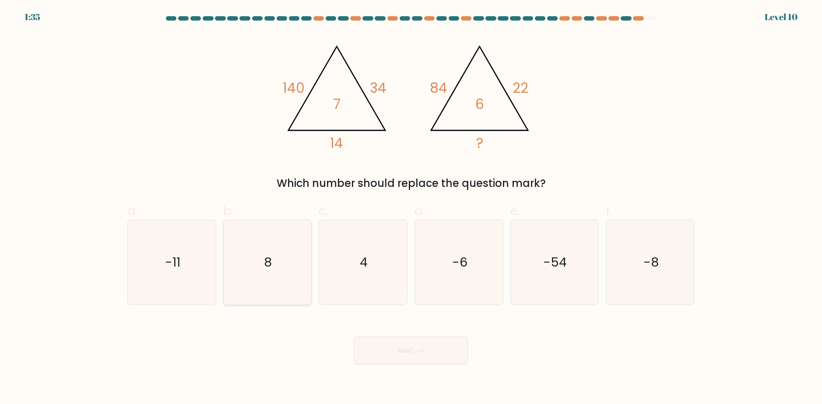
click at [274, 261] on icon "8" at bounding box center [267, 262] width 85 height 85
click at [411, 208] on input "b. 8" at bounding box center [411, 205] width 0 height 6
radio input "true"
click at [391, 354] on button "Next" at bounding box center [411, 351] width 114 height 28
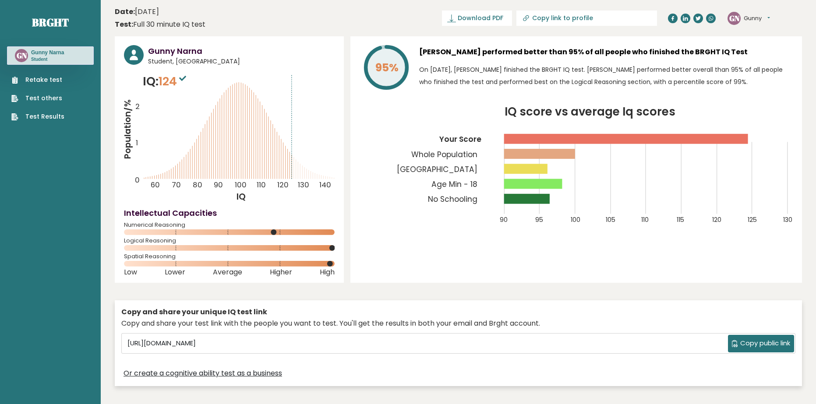
click at [401, 270] on div "95% Gunny Narna performed better than 95% of all people who finished the BRGHT …" at bounding box center [575, 159] width 451 height 246
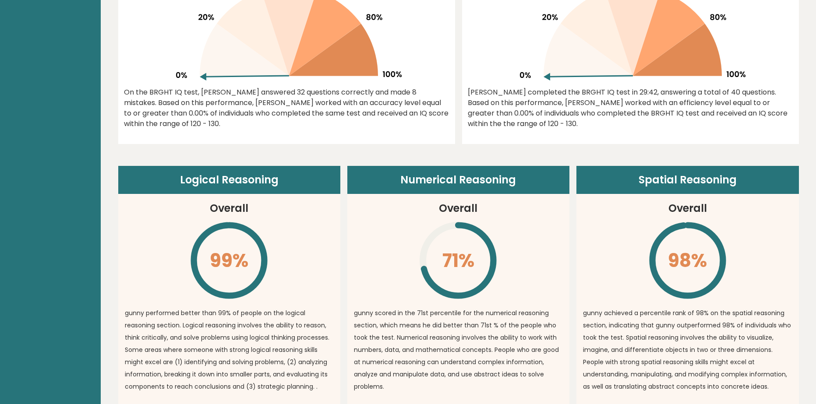
scroll to position [584, 0]
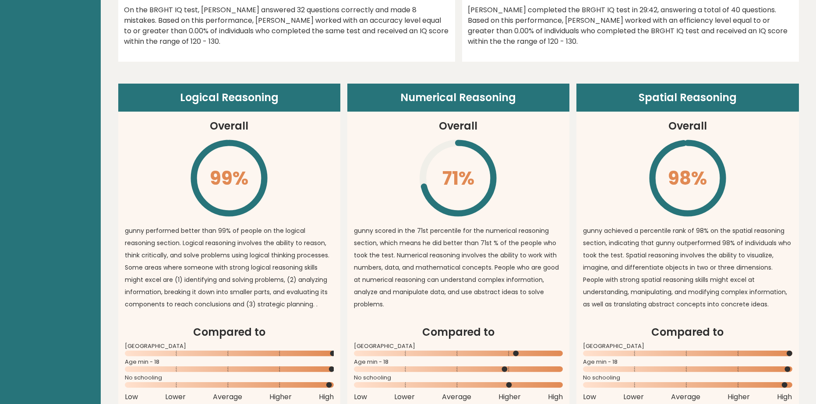
drag, startPoint x: 547, startPoint y: 278, endPoint x: 505, endPoint y: 269, distance: 43.5
click at [541, 276] on p "gunny scored in the 71st percentile for the numerical reasoning section, which …" at bounding box center [458, 268] width 209 height 86
drag, startPoint x: 505, startPoint y: 269, endPoint x: 493, endPoint y: 268, distance: 11.4
click at [493, 268] on p "gunny scored in the 71st percentile for the numerical reasoning section, which …" at bounding box center [458, 268] width 209 height 86
click at [492, 267] on p "gunny scored in the 71st percentile for the numerical reasoning section, which …" at bounding box center [458, 268] width 209 height 86
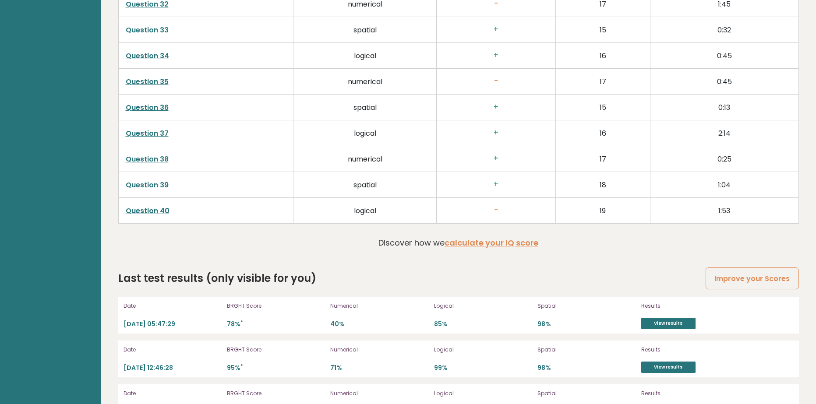
scroll to position [2306, 0]
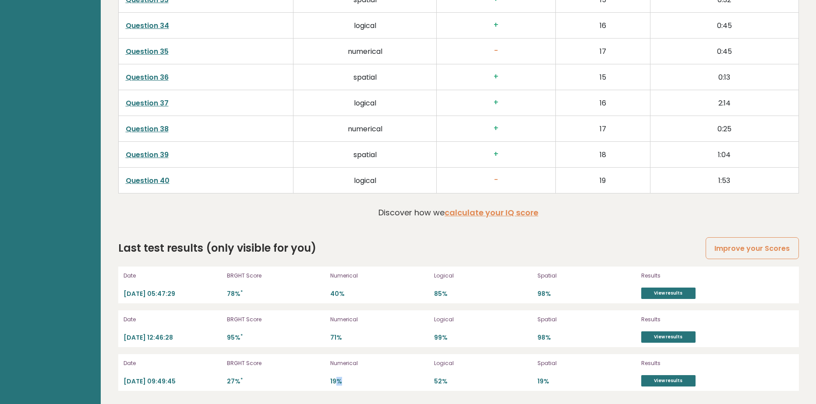
drag, startPoint x: 342, startPoint y: 380, endPoint x: 347, endPoint y: 382, distance: 4.7
click at [347, 382] on p "19%" at bounding box center [379, 381] width 98 height 8
click at [371, 380] on p "19%" at bounding box center [379, 381] width 98 height 8
click at [370, 377] on div "Numerical 19%" at bounding box center [379, 373] width 98 height 28
click at [663, 384] on link "View results" at bounding box center [668, 380] width 54 height 11
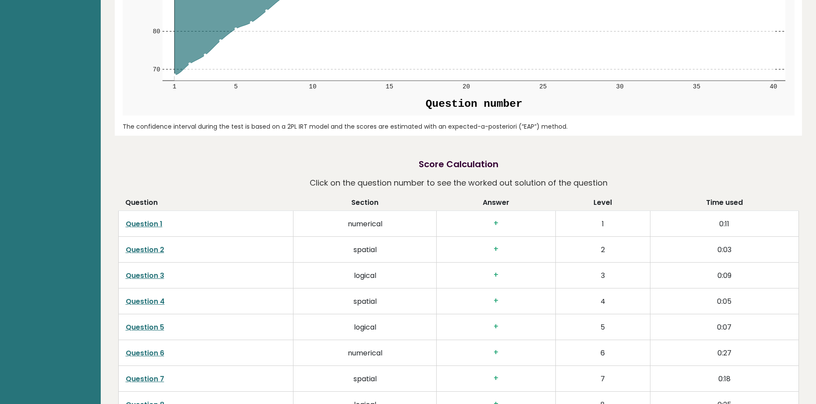
click at [605, 232] on td "1" at bounding box center [602, 224] width 95 height 26
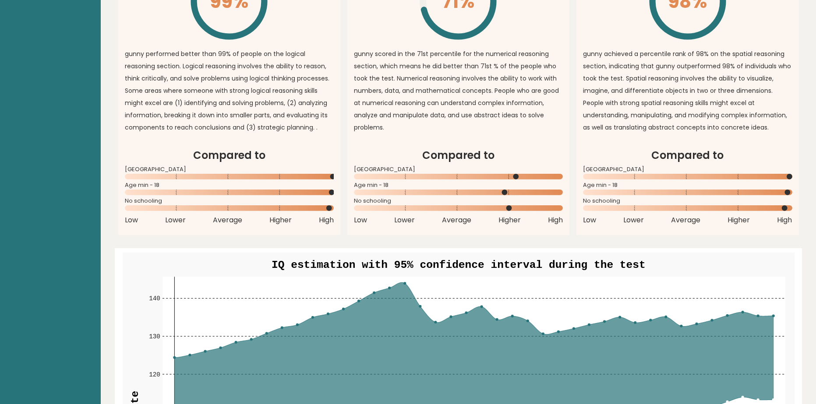
scroll to position [789, 0]
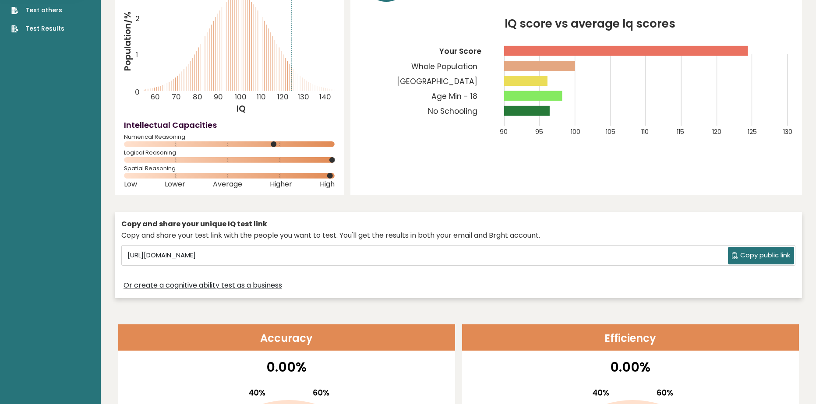
scroll to position [0, 0]
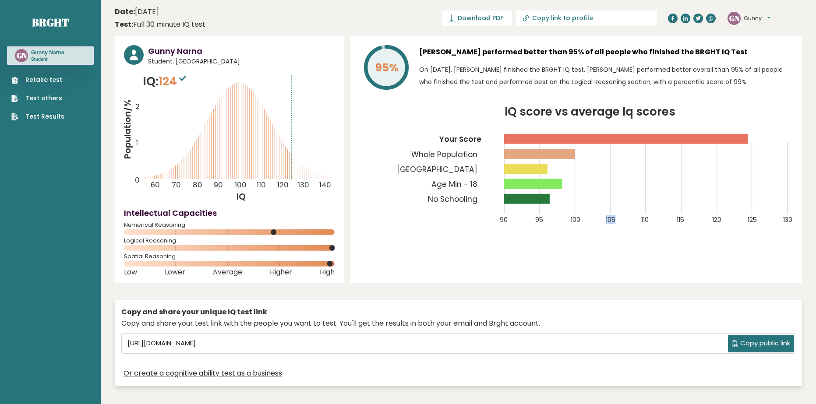
drag, startPoint x: 634, startPoint y: 210, endPoint x: 590, endPoint y: 210, distance: 43.8
click at [590, 210] on icon "IQ score vs average Iq scores 90 95 100 105 110 115 120 125 130 Your Score Whol…" at bounding box center [575, 170] width 433 height 128
click at [588, 244] on div "95% Gunny Narna performed better than 95% of all people who finished the BRGHT …" at bounding box center [575, 159] width 451 height 246
click at [575, 212] on rect at bounding box center [574, 178] width 0 height 72
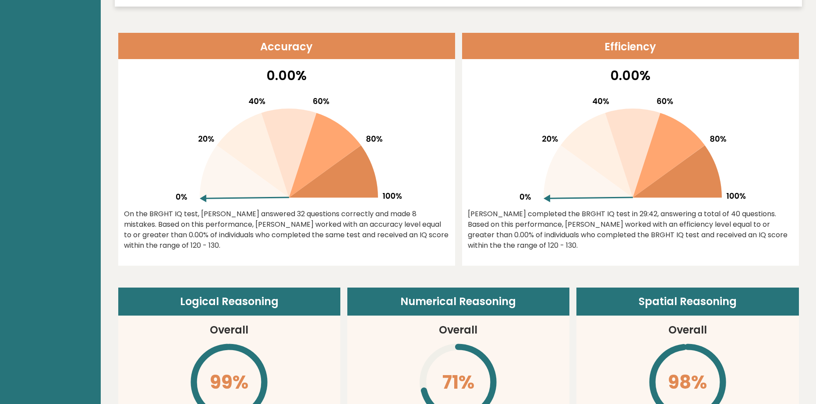
scroll to position [350, 0]
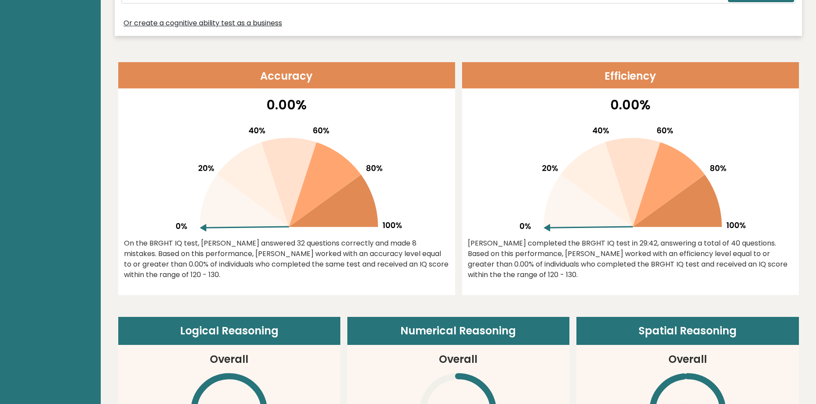
click at [485, 219] on div at bounding box center [630, 176] width 325 height 112
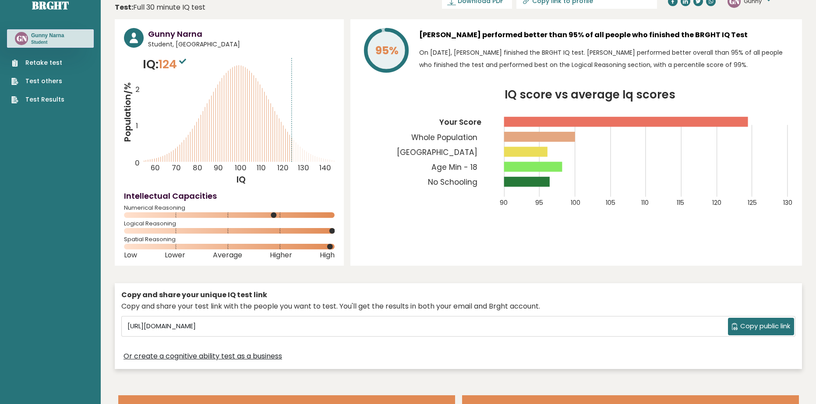
scroll to position [0, 0]
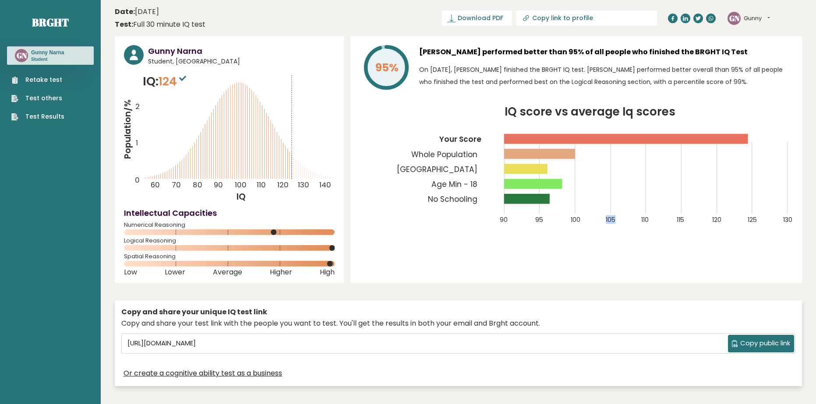
drag, startPoint x: 622, startPoint y: 231, endPoint x: 607, endPoint y: 237, distance: 16.3
click at [600, 224] on icon "IQ score vs average Iq scores 90 95 100 105 110 115 120 125 130 Your Score Whol…" at bounding box center [575, 170] width 433 height 128
click at [610, 245] on div "95% Gunny Narna performed better than 95% of all people who finished the BRGHT …" at bounding box center [575, 159] width 451 height 246
drag, startPoint x: 601, startPoint y: 242, endPoint x: 576, endPoint y: 264, distance: 33.8
click at [576, 264] on div "95% Gunny Narna performed better than 95% of all people who finished the BRGHT …" at bounding box center [575, 159] width 451 height 246
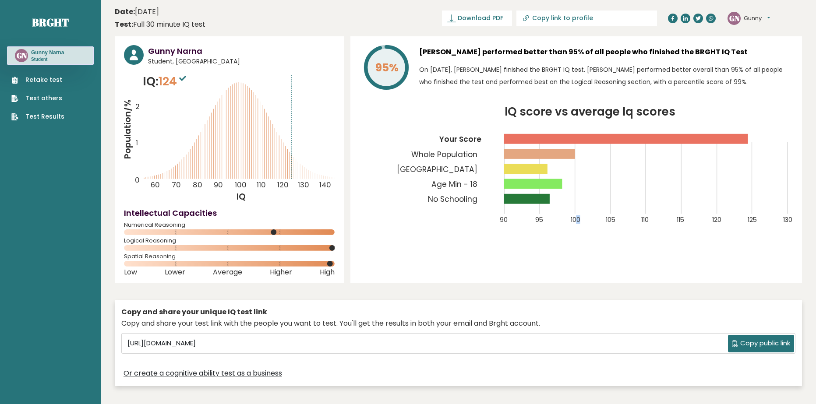
click at [576, 264] on div "95% Gunny Narna performed better than 95% of all people who finished the BRGHT …" at bounding box center [575, 159] width 451 height 246
click at [278, 231] on icon at bounding box center [229, 232] width 211 height 6
click at [395, 246] on div "95% Gunny Narna performed better than 95% of all people who finished the BRGHT …" at bounding box center [575, 159] width 451 height 246
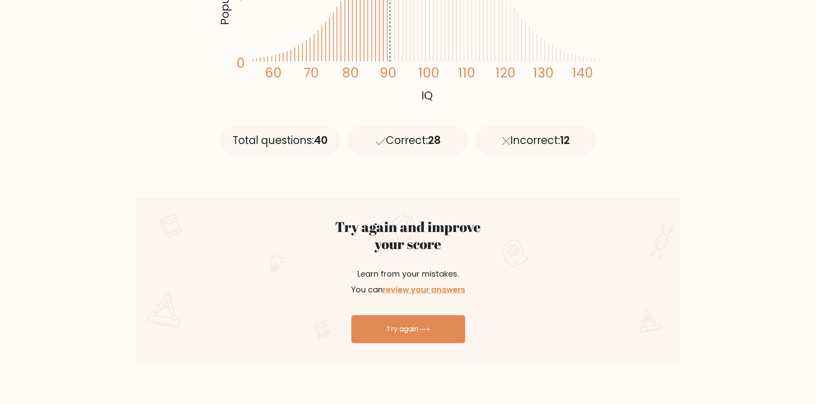
scroll to position [233, 0]
